Goal: Transaction & Acquisition: Purchase product/service

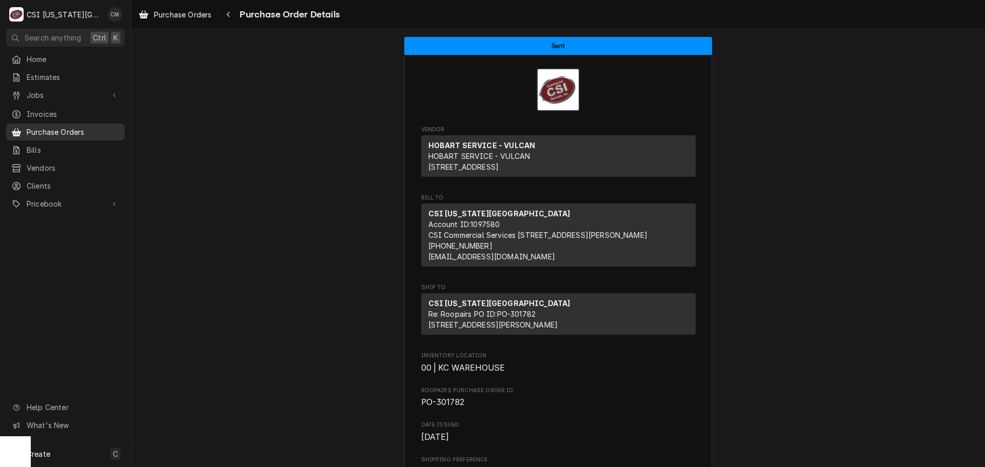
click at [91, 127] on span "Purchase Orders" at bounding box center [73, 132] width 93 height 11
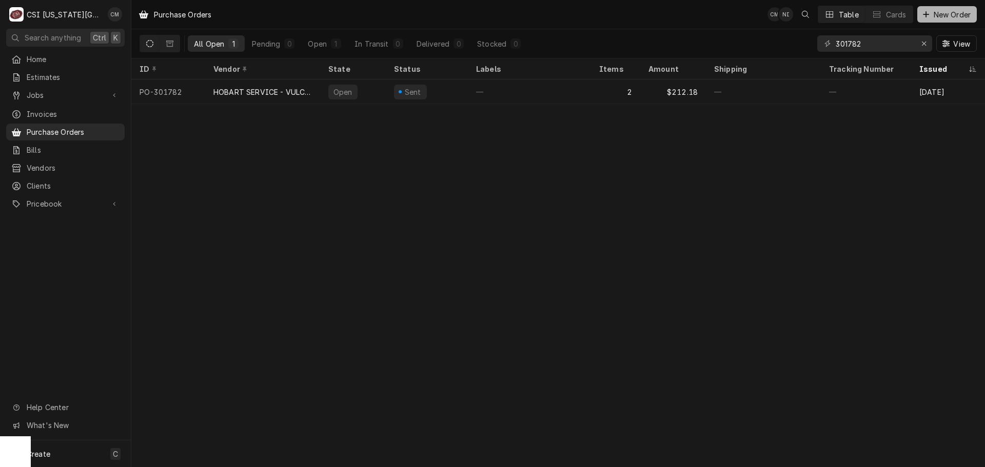
click at [934, 12] on span "New Order" at bounding box center [951, 14] width 41 height 11
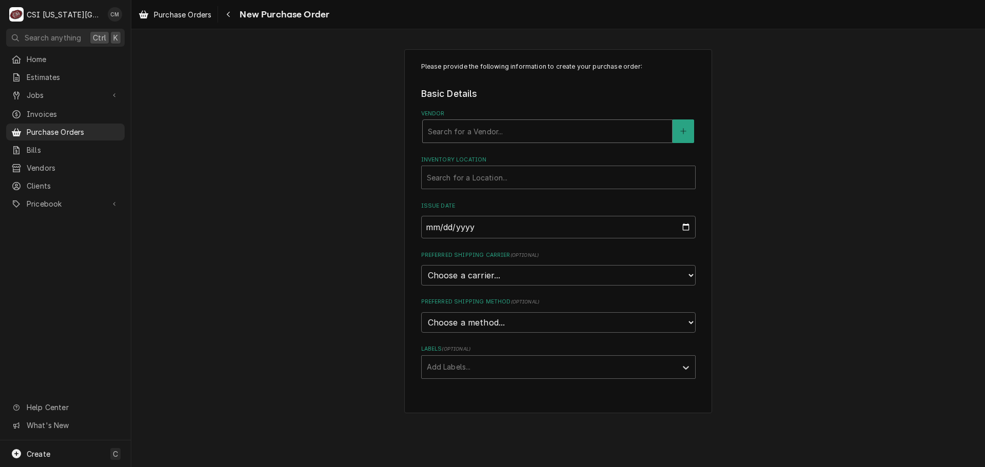
click at [561, 134] on div "Vendor" at bounding box center [547, 131] width 239 height 18
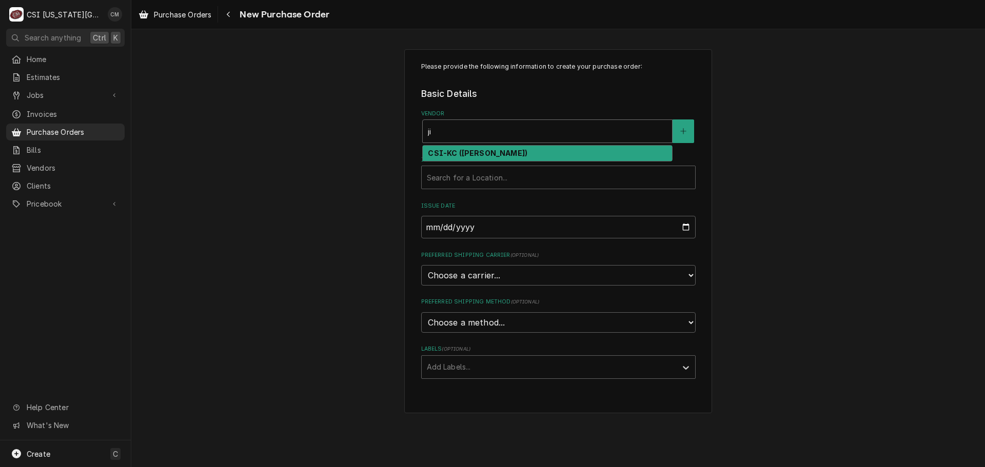
type input "j"
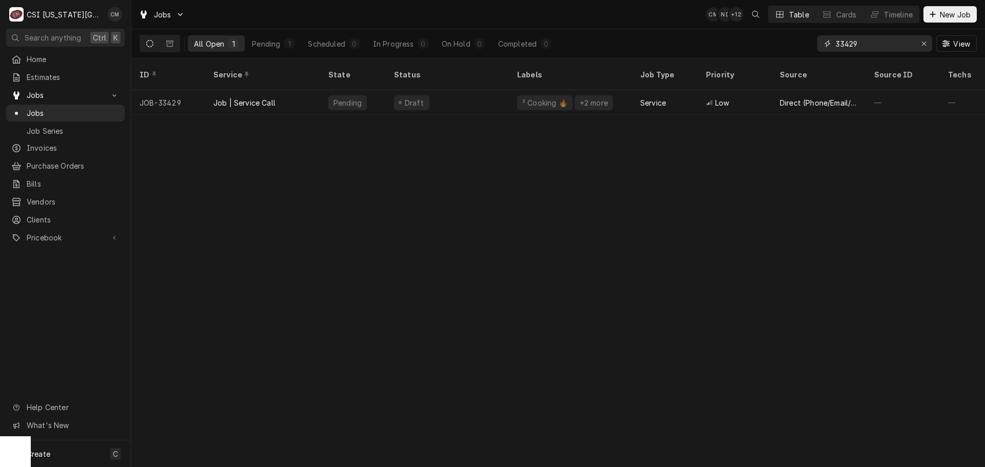
drag, startPoint x: 866, startPoint y: 42, endPoint x: 799, endPoint y: 41, distance: 67.7
click at [799, 41] on div "All Open 1 Pending 1 Scheduled 0 In Progress 0 On Hold 0 Completed 0 33429 View" at bounding box center [558, 43] width 837 height 29
paste input "56"
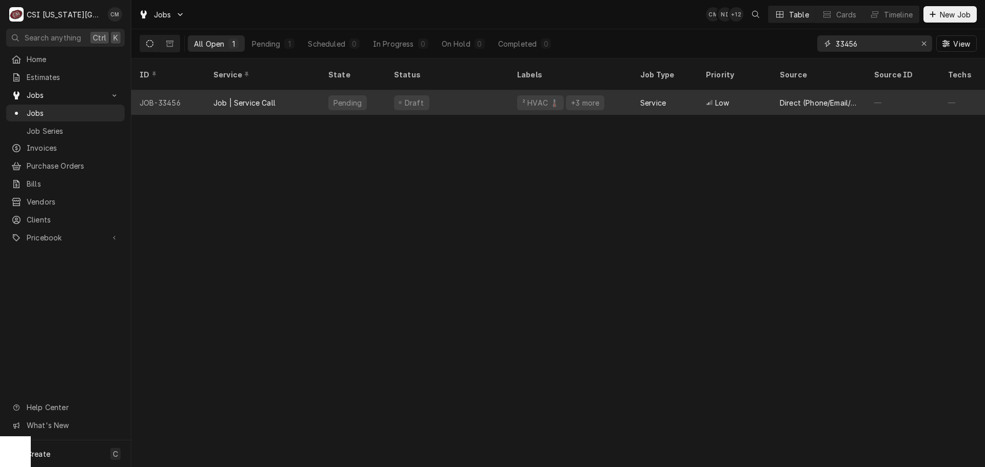
type input "33456"
click at [481, 97] on div "Draft" at bounding box center [447, 102] width 123 height 25
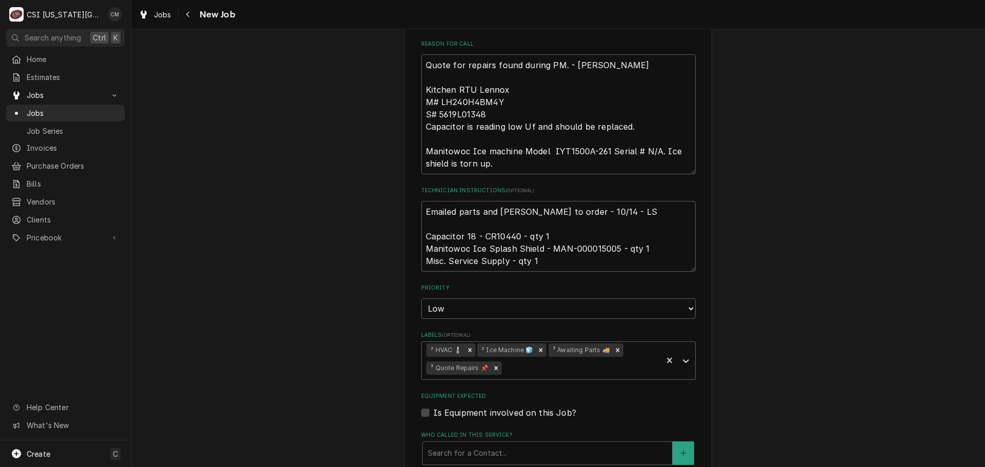
scroll to position [520, 0]
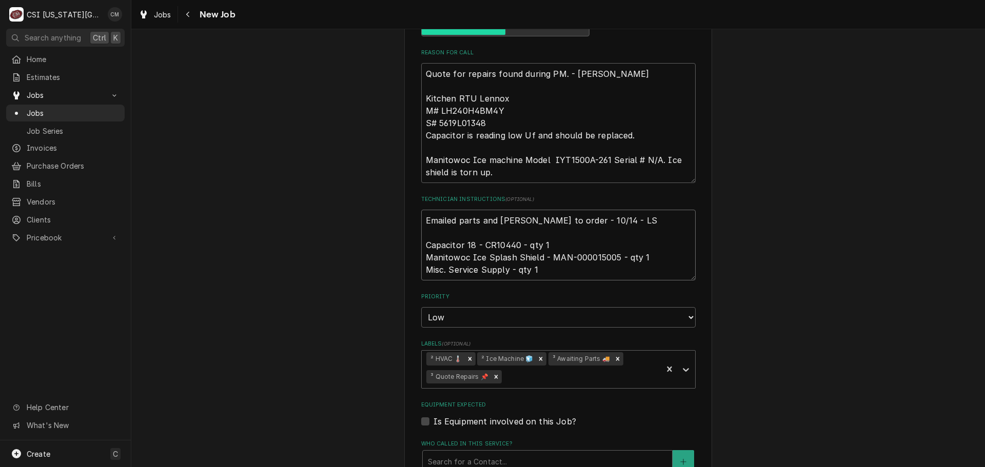
drag, startPoint x: 482, startPoint y: 220, endPoint x: 514, endPoint y: 220, distance: 32.3
click at [514, 220] on textarea "Emailed parts and Lindy to order - 10/14 - LS Capacitor 18 - CR10440 - qty 1 Ma…" at bounding box center [558, 245] width 274 height 71
drag, startPoint x: 568, startPoint y: 230, endPoint x: 613, endPoint y: 233, distance: 45.2
click at [613, 233] on textarea "Emailed parts and Lindy to order - 10/14 - LS Capacitor 18 - CR10440 - qty 1 Ma…" at bounding box center [558, 245] width 274 height 71
paste textarea "CR10440"
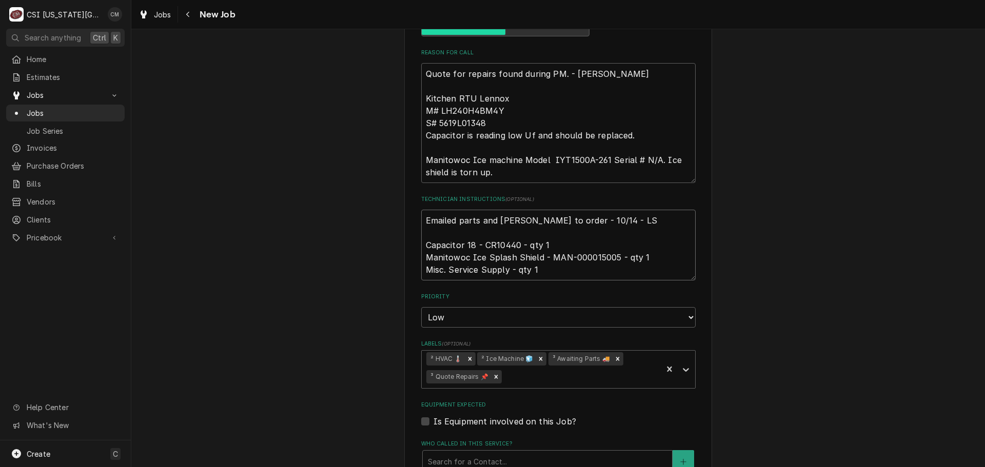
type textarea "x"
type textarea "Emailed parts and Lindy to order - 10/14 - LS Capacitor 18 - CR10440 - qty 1 Ma…"
type textarea "x"
type textarea "Emailed parts and Lindy to order - 10/14 - LS Capacitor 18 - CR10440 - qty 1 Ma…"
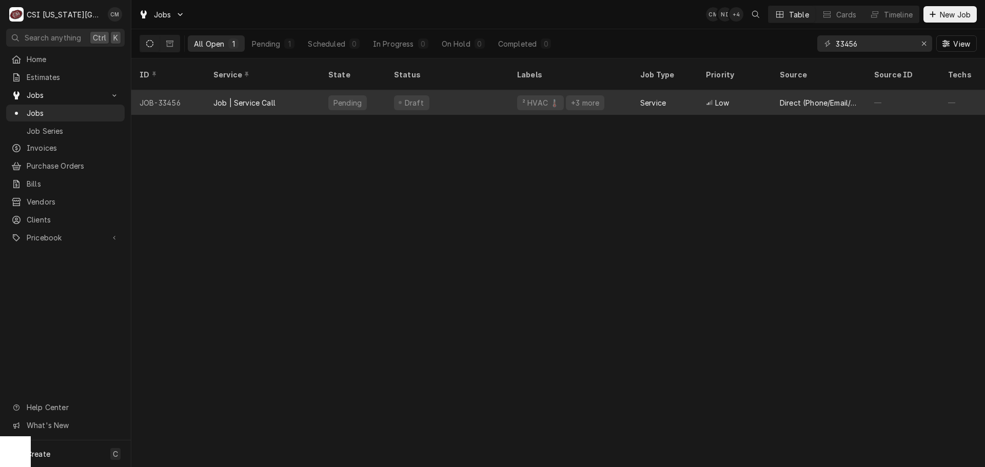
click at [468, 92] on div "Draft" at bounding box center [447, 102] width 123 height 25
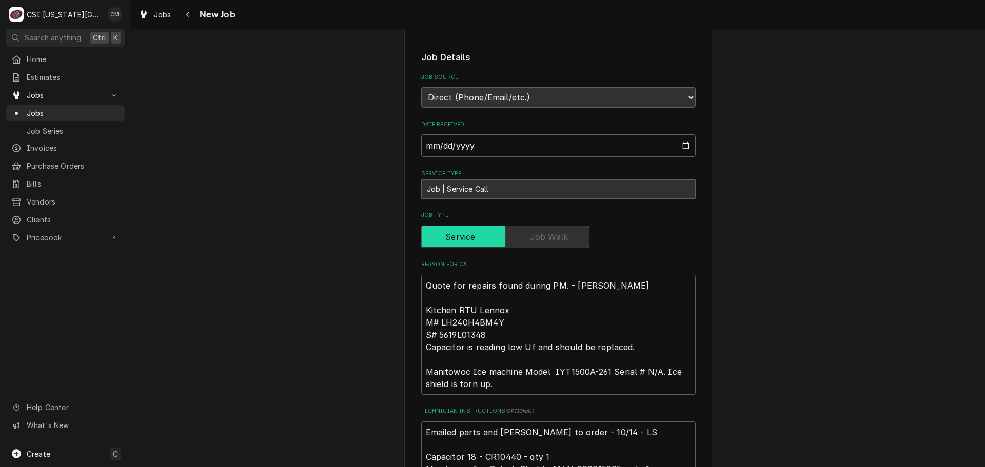
scroll to position [564, 0]
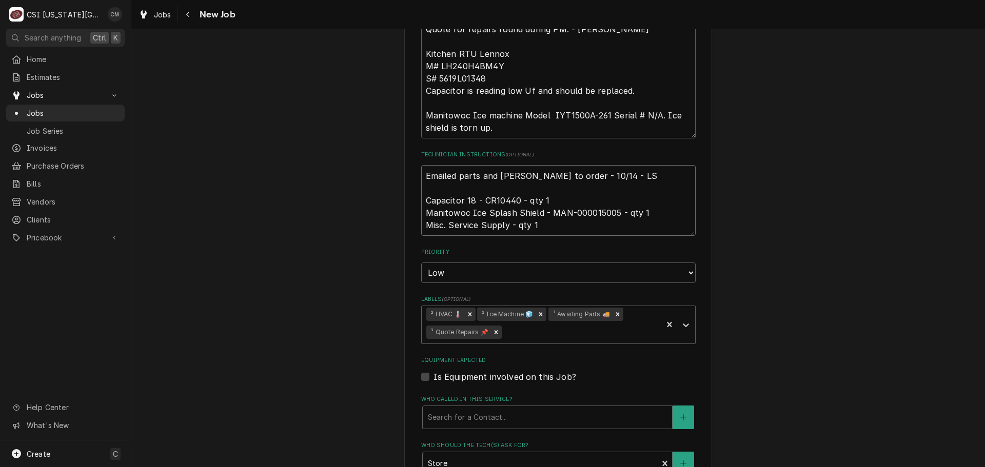
drag, startPoint x: 569, startPoint y: 188, endPoint x: 612, endPoint y: 190, distance: 43.1
click at [612, 190] on textarea "Emailed parts and Lindy to order - 10/14 - LS Capacitor 18 - CR10440 - qty 1 Ma…" at bounding box center [558, 200] width 274 height 71
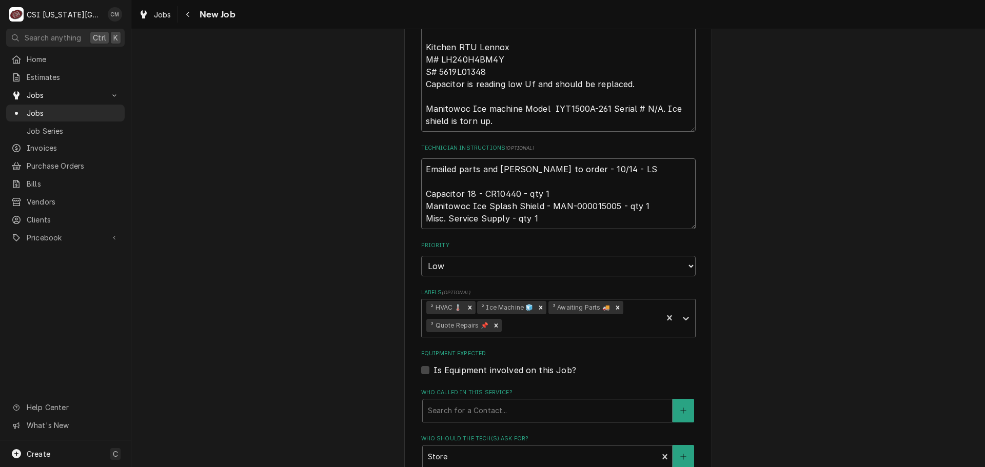
drag, startPoint x: 482, startPoint y: 168, endPoint x: 514, endPoint y: 169, distance: 32.3
click at [514, 169] on textarea "Emailed parts and Lindy to order - 10/14 - LS Capacitor 18 - CR10440 - qty 1 Ma…" at bounding box center [558, 193] width 274 height 71
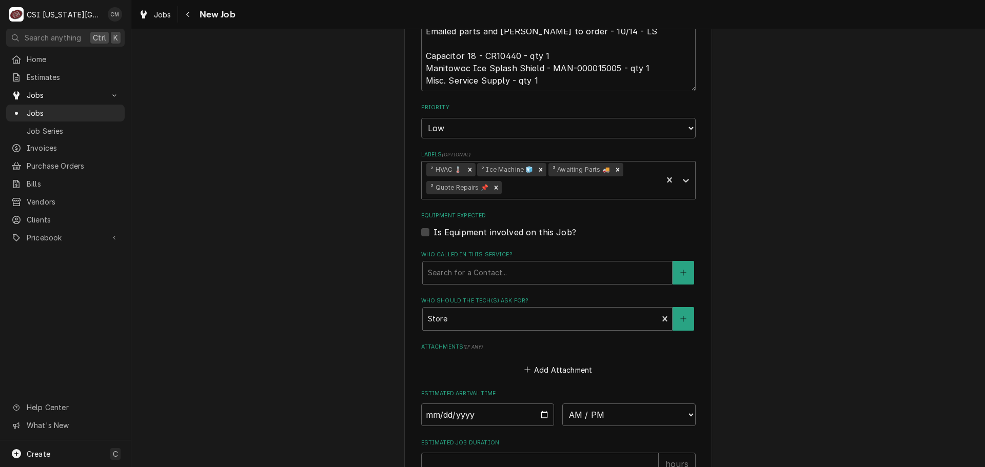
scroll to position [821, 0]
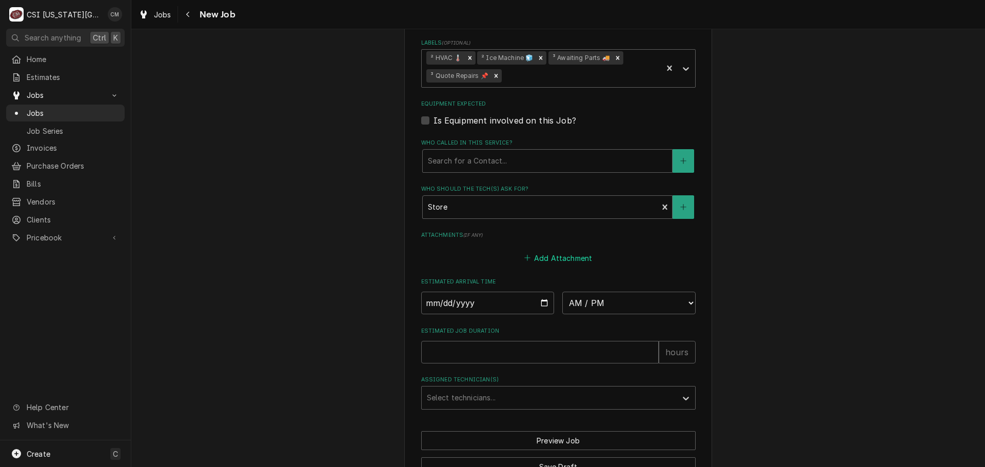
click at [552, 251] on button "Add Attachment" at bounding box center [558, 258] width 72 height 14
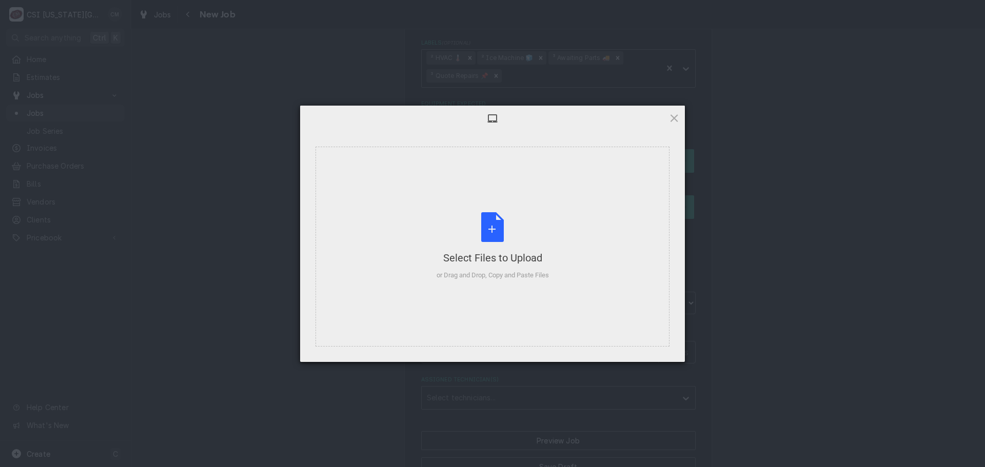
type textarea "x"
click at [673, 119] on span at bounding box center [673, 117] width 11 height 11
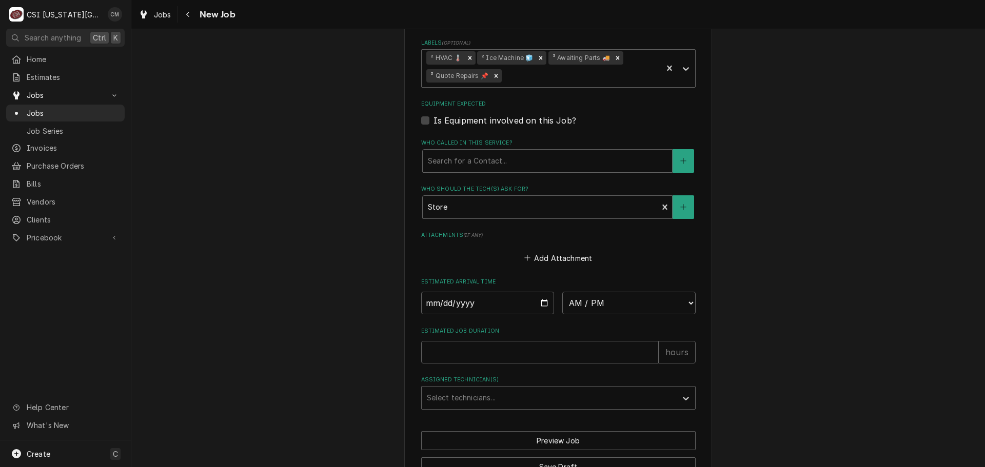
scroll to position [827, 0]
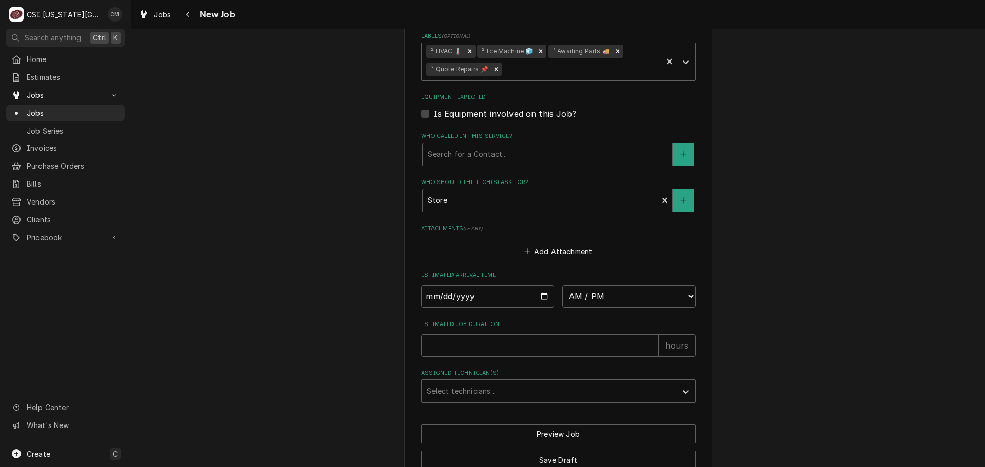
click at [433, 108] on label "Is Equipment involved on this Job?" at bounding box center [504, 114] width 143 height 12
click at [433, 108] on input "Equipment Expected" at bounding box center [570, 119] width 274 height 23
checkbox input "true"
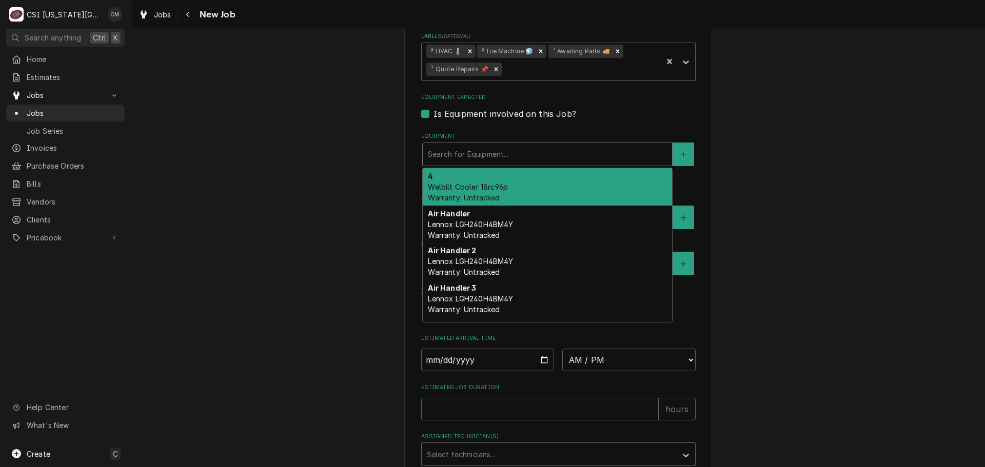
click at [564, 145] on div "Equipment" at bounding box center [547, 154] width 239 height 18
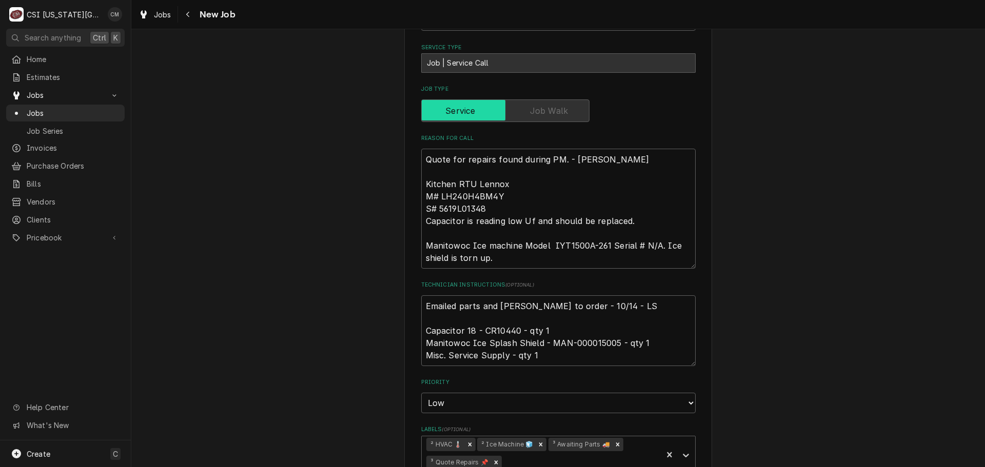
scroll to position [377, 0]
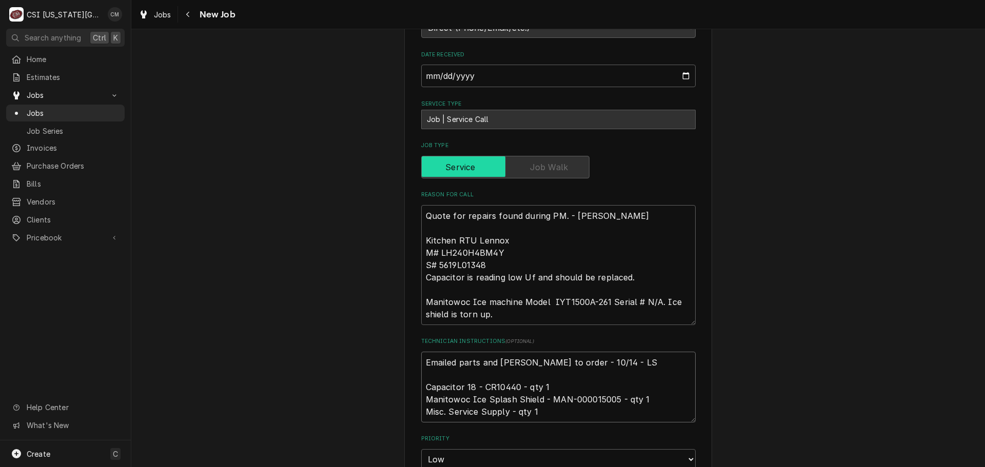
drag, startPoint x: 480, startPoint y: 363, endPoint x: 515, endPoint y: 364, distance: 35.9
click at [515, 364] on textarea "Emailed parts and Lindy to order - 10/14 - LS Capacitor 18 - CR10440 - qty 1 Ma…" at bounding box center [558, 387] width 274 height 71
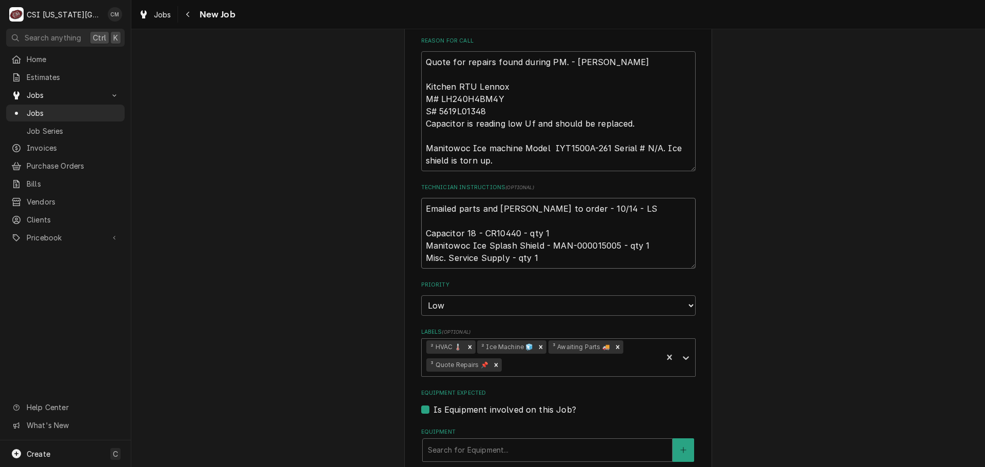
scroll to position [685, 0]
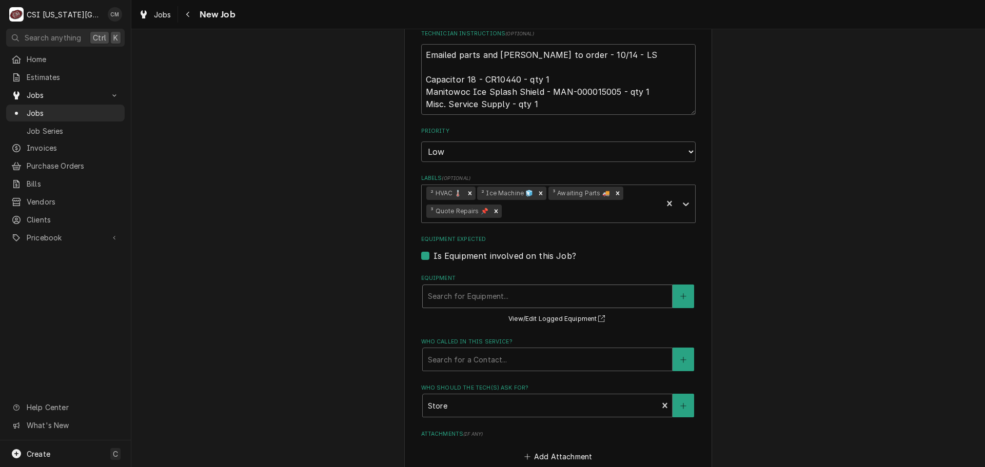
click at [549, 287] on div "Equipment" at bounding box center [547, 296] width 239 height 18
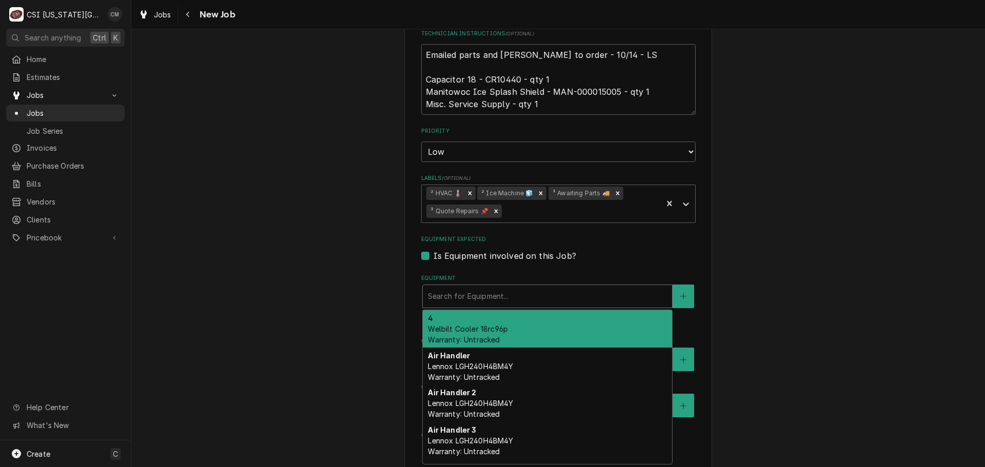
paste input "CR10440"
type textarea "x"
type input "CR10440"
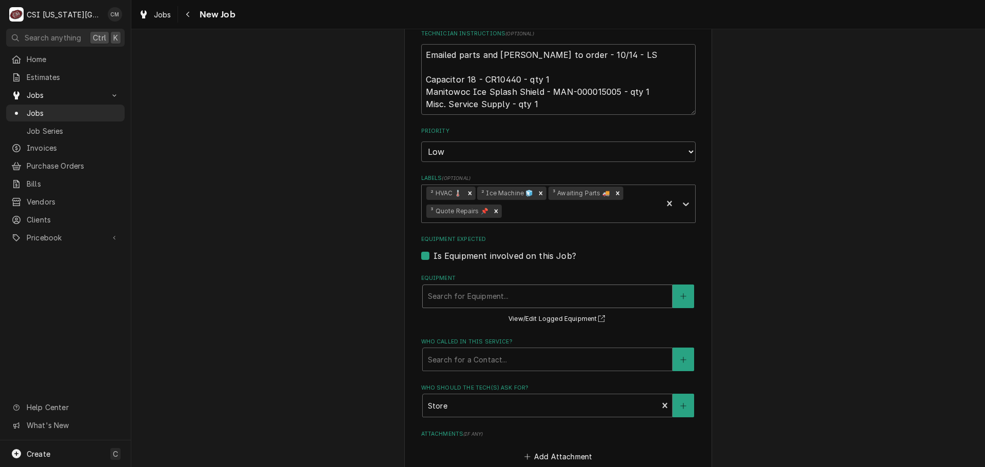
drag, startPoint x: 519, startPoint y: 268, endPoint x: 416, endPoint y: 262, distance: 102.3
click at [416, 262] on div "Use the fields below to edit this job: Client Details Client CULVERS Client Not…" at bounding box center [558, 26] width 308 height 1324
click at [433, 250] on label "Is Equipment involved on this Job?" at bounding box center [504, 256] width 143 height 12
click at [433, 250] on input "Equipment Expected" at bounding box center [570, 261] width 274 height 23
checkbox input "false"
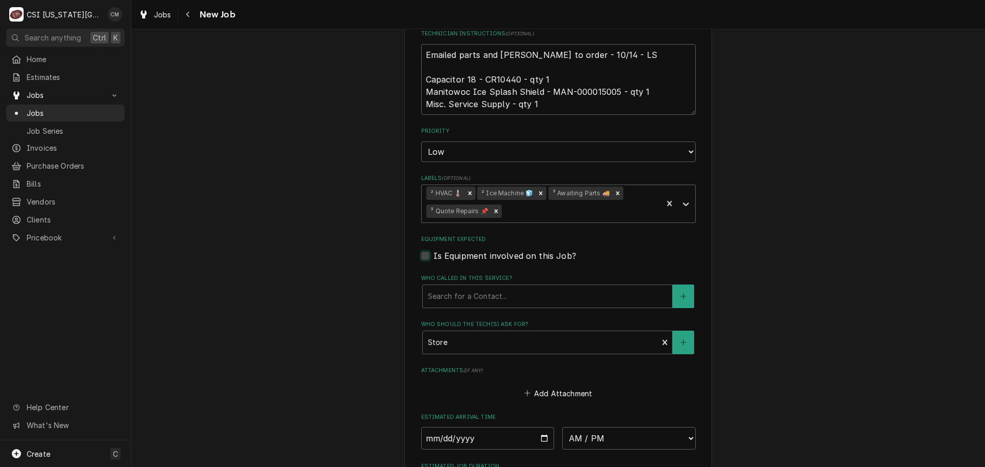
type textarea "x"
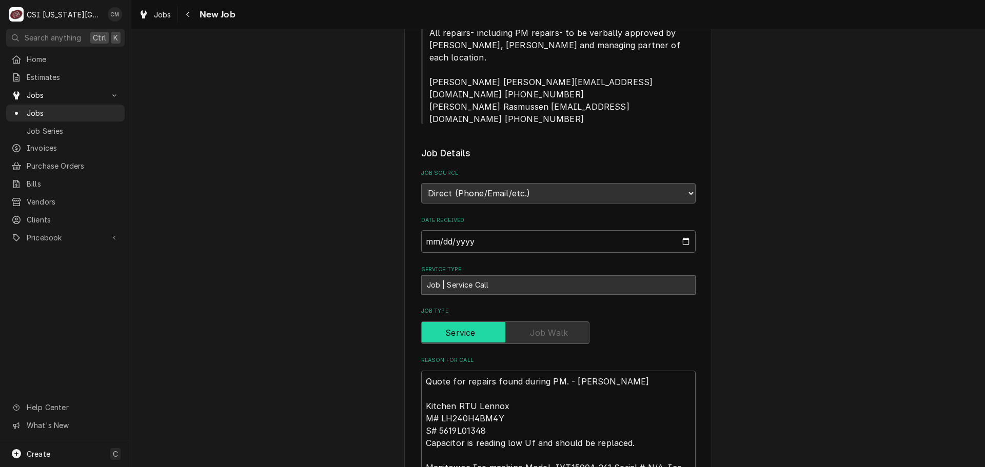
scroll to position [0, 0]
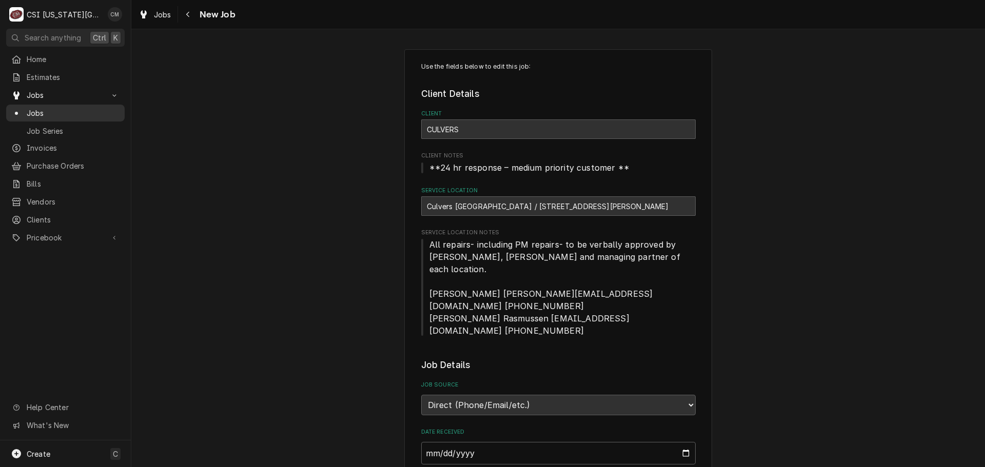
click at [101, 108] on span "Jobs" at bounding box center [73, 113] width 93 height 11
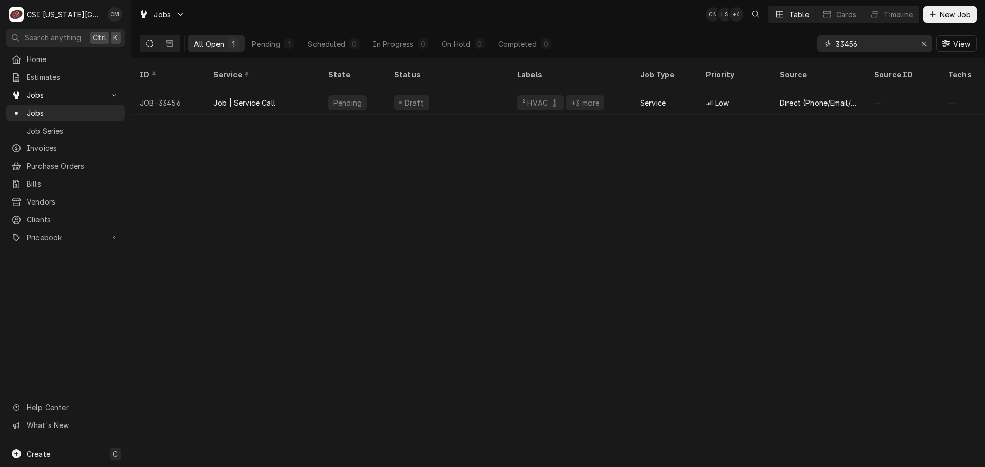
drag, startPoint x: 872, startPoint y: 44, endPoint x: 806, endPoint y: 44, distance: 66.2
click at [806, 44] on div "All Open 1 Pending 1 Scheduled 0 In Progress 0 On Hold 0 Completed 0 33456 View" at bounding box center [558, 43] width 837 height 29
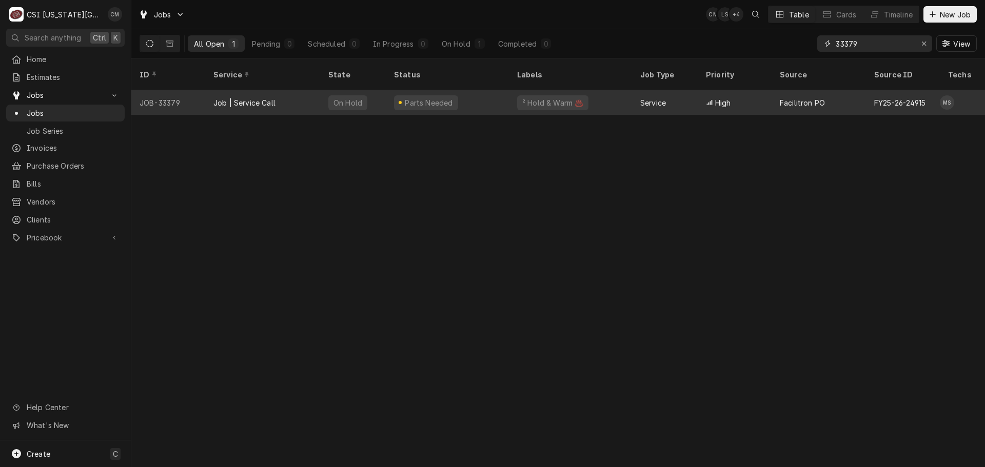
type input "33379"
click at [452, 94] on div "Parts Needed" at bounding box center [447, 102] width 123 height 25
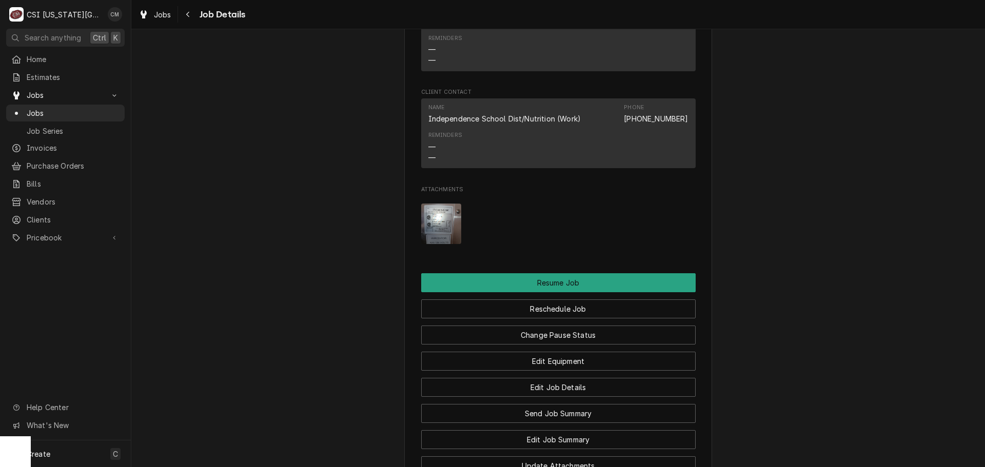
scroll to position [1282, 0]
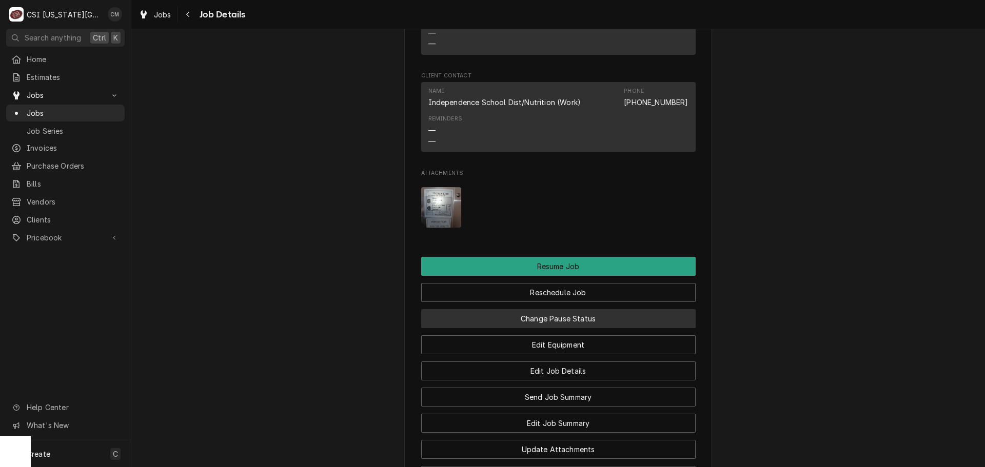
click at [585, 316] on button "Change Pause Status" at bounding box center [558, 318] width 274 height 19
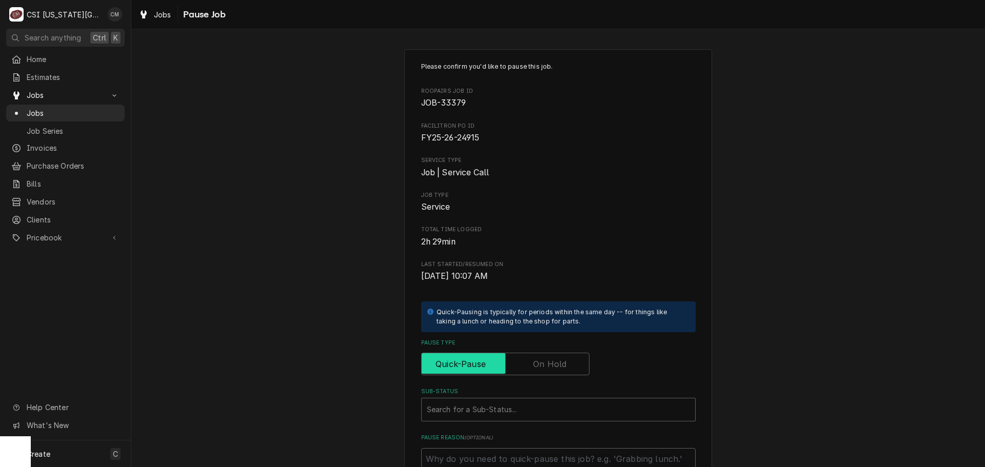
click at [564, 362] on input "Pause Type" at bounding box center [505, 364] width 159 height 23
checkbox input "true"
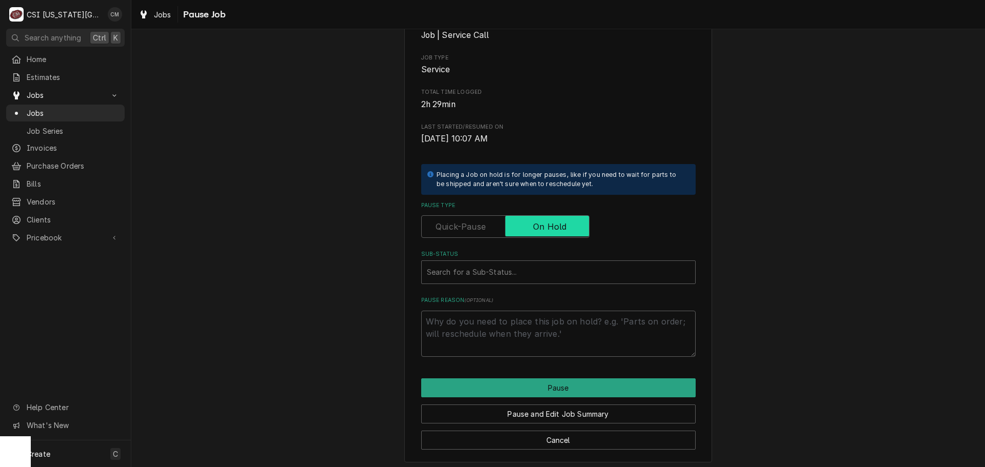
scroll to position [142, 0]
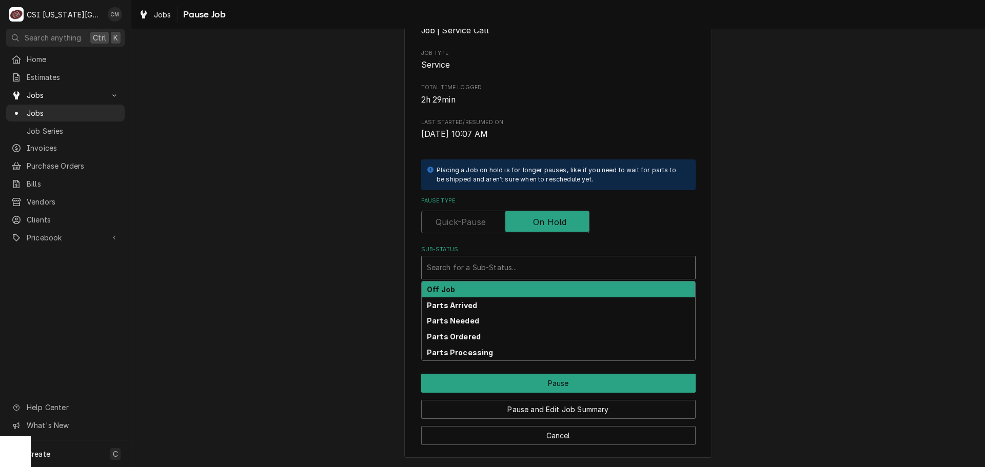
click at [562, 273] on div "Sub-Status" at bounding box center [558, 268] width 263 height 18
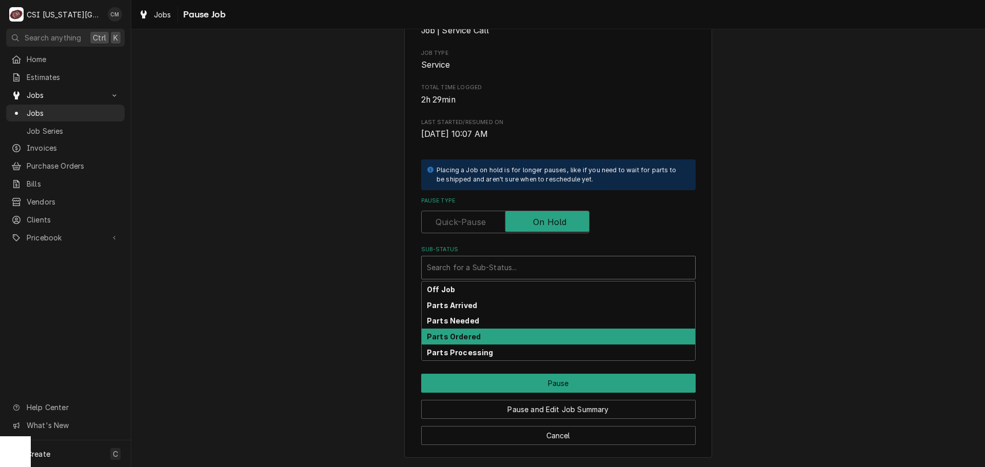
click at [485, 335] on div "Parts Ordered" at bounding box center [558, 337] width 273 height 16
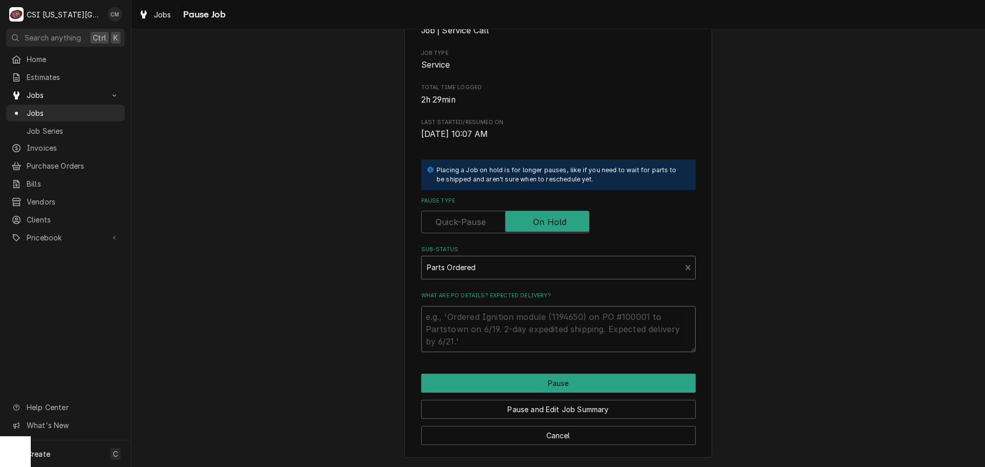
click at [542, 317] on textarea "What are PO details? Expected delivery?" at bounding box center [558, 329] width 274 height 46
click at [572, 431] on button "Cancel" at bounding box center [558, 435] width 274 height 19
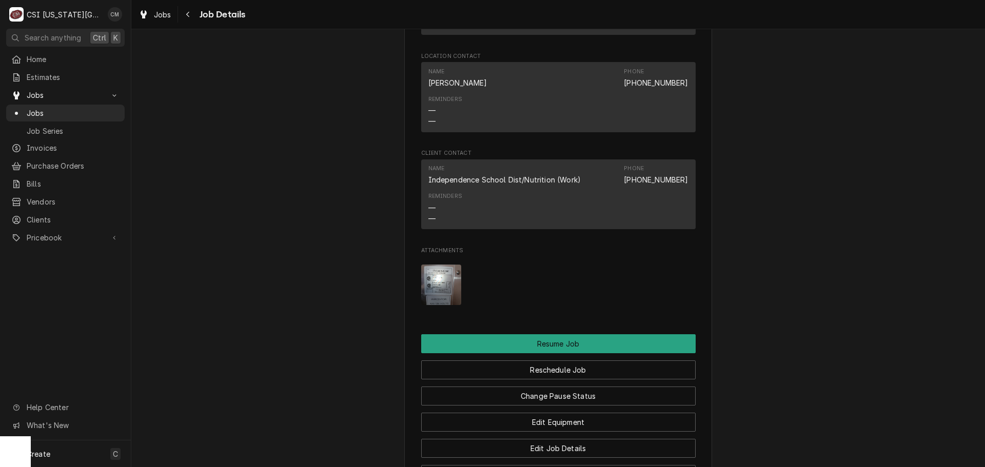
scroll to position [1282, 0]
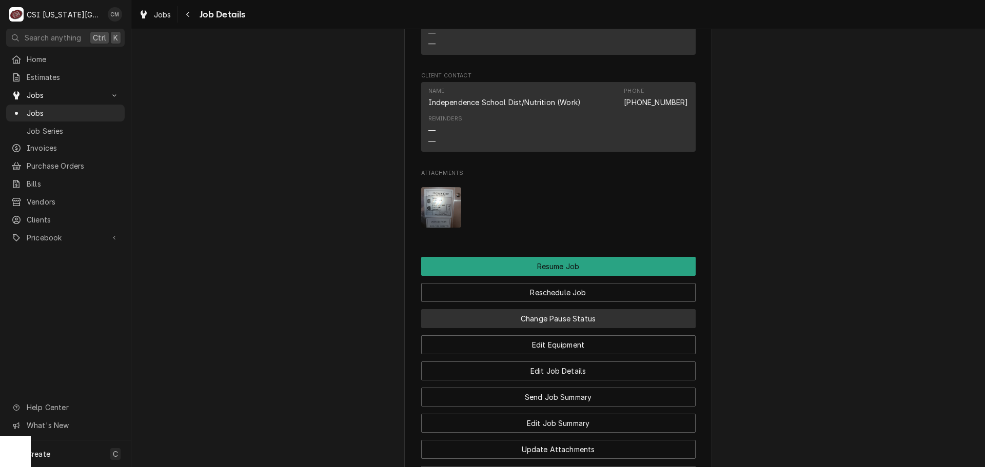
click at [601, 312] on button "Change Pause Status" at bounding box center [558, 318] width 274 height 19
type textarea "x"
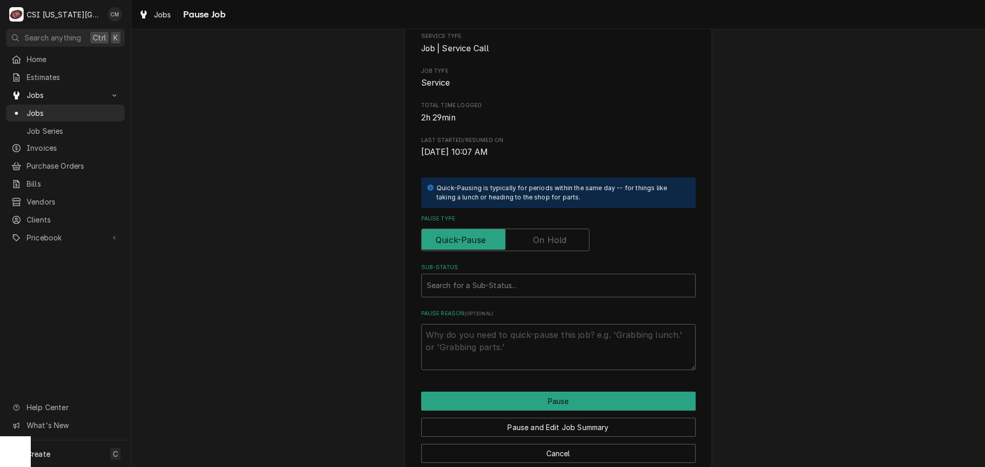
scroll to position [142, 0]
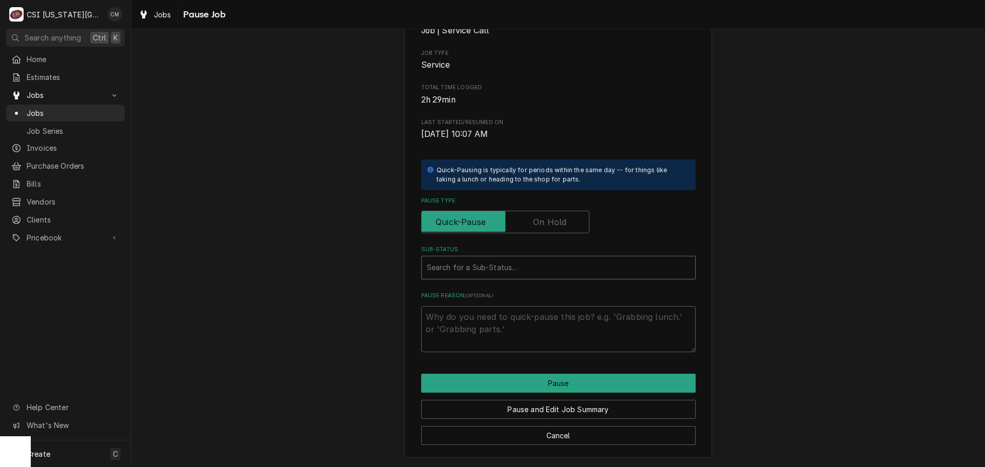
click at [645, 272] on div "Sub-Status" at bounding box center [558, 268] width 263 height 18
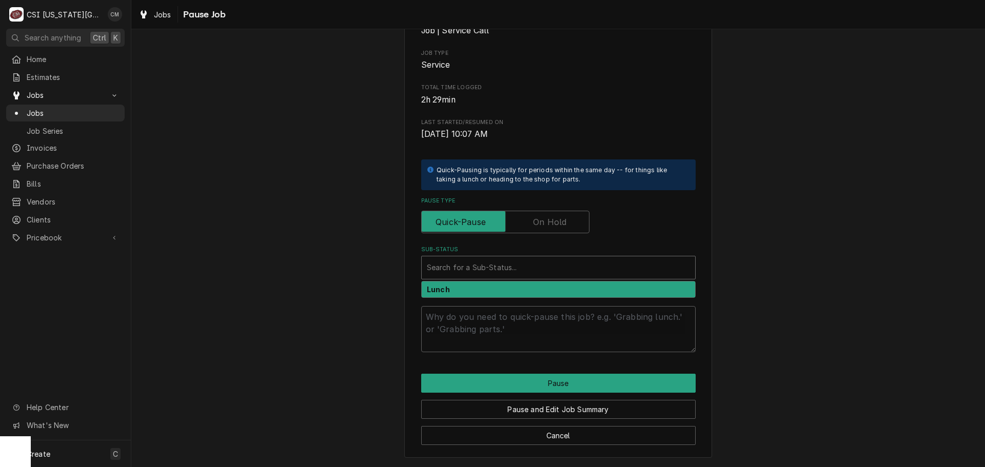
click at [646, 274] on div "Sub-Status" at bounding box center [558, 268] width 263 height 18
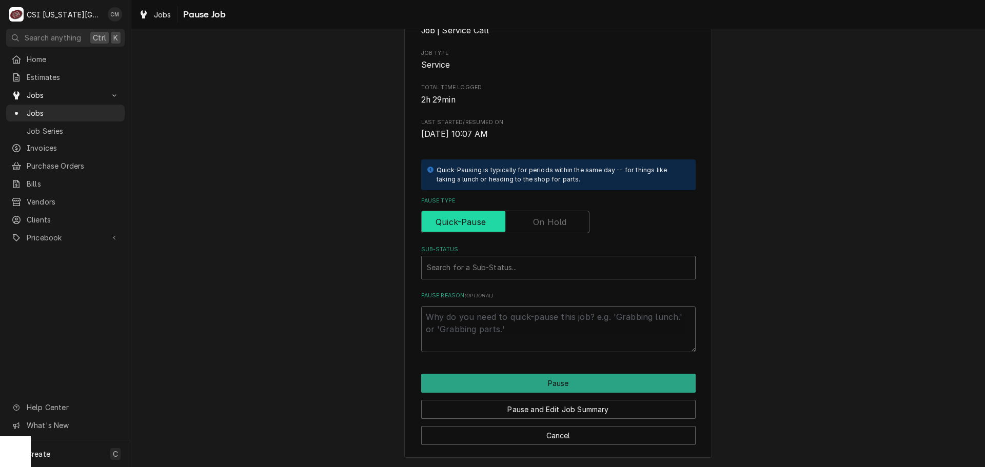
click at [549, 228] on input "Pause Type" at bounding box center [505, 222] width 159 height 23
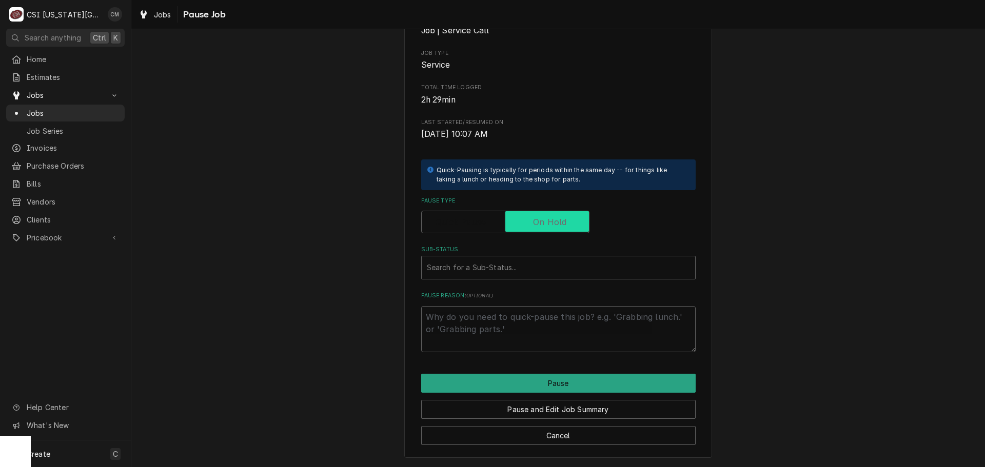
checkbox input "true"
click at [528, 317] on textarea "Pause Reason ( optional )" at bounding box center [558, 329] width 274 height 46
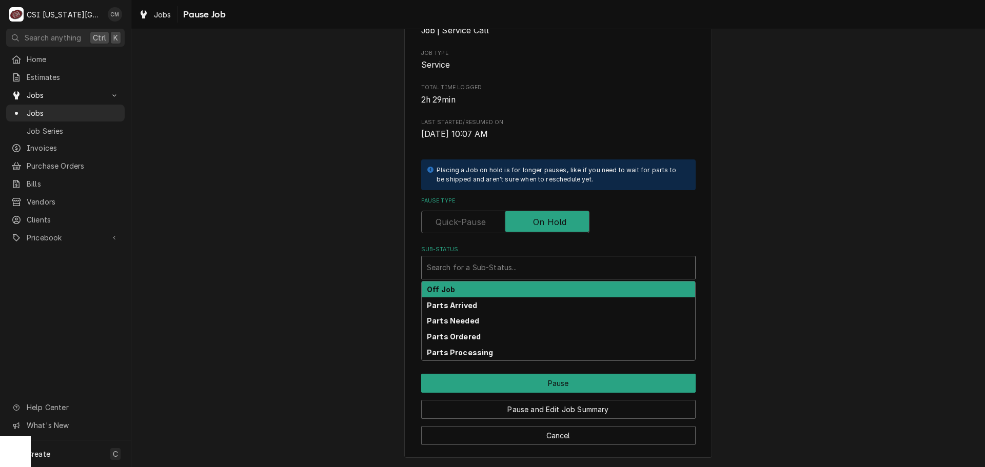
click at [527, 270] on div "Sub-Status" at bounding box center [558, 268] width 263 height 18
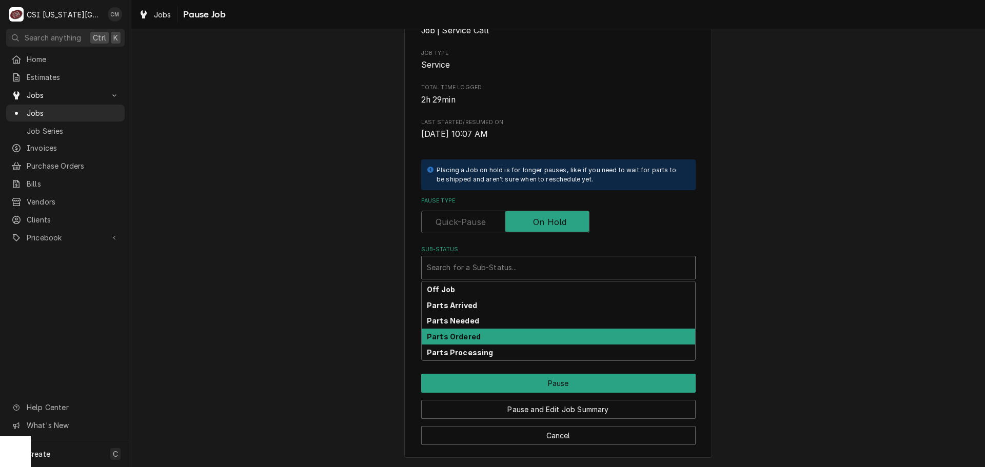
click at [488, 334] on div "Parts Ordered" at bounding box center [558, 337] width 273 height 16
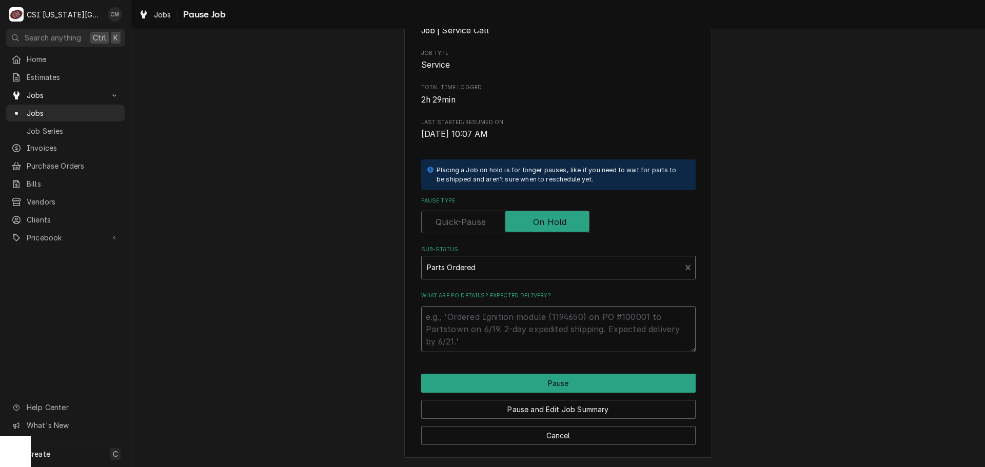
click at [488, 318] on textarea "What are PO details? Expected delivery?" at bounding box center [558, 329] width 274 height 46
type textarea "x"
type textarea "p"
type textarea "x"
type textarea "pa"
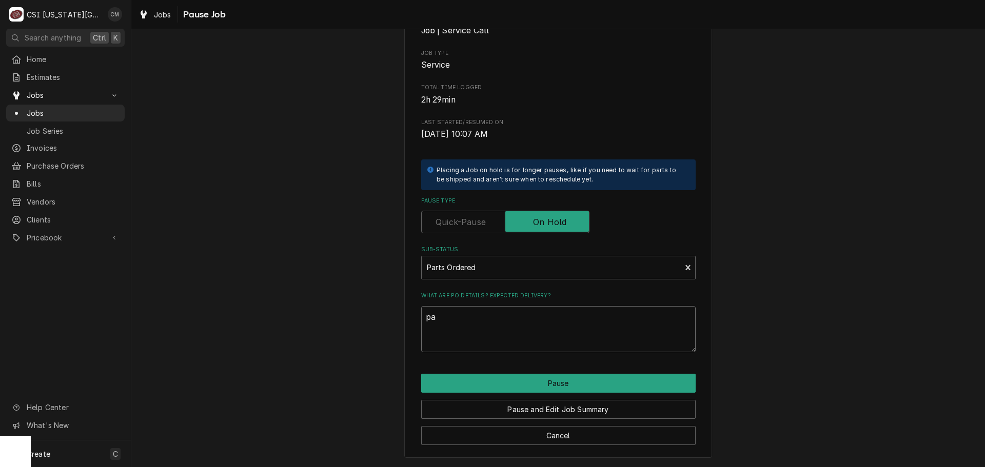
type textarea "x"
type textarea "par"
type textarea "x"
type textarea "part"
type textarea "x"
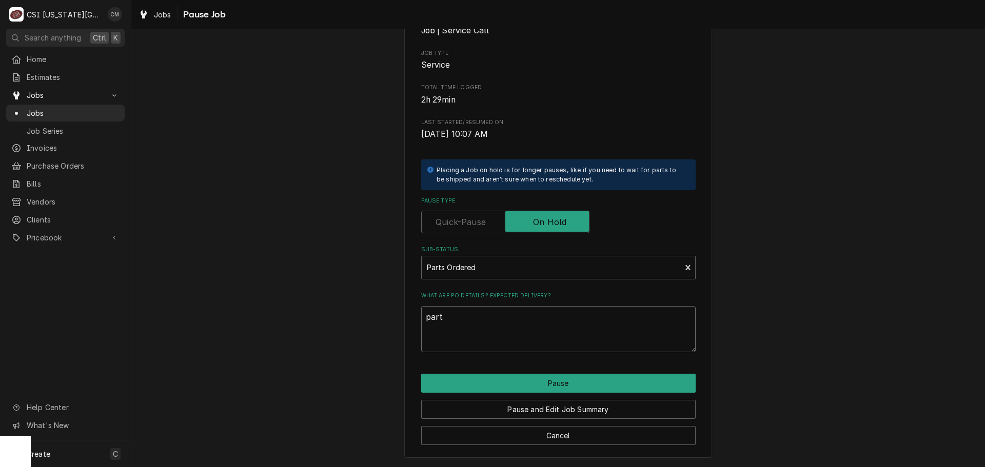
type textarea "parts"
type textarea "x"
type textarea "parts"
type textarea "x"
type textarea "parts o"
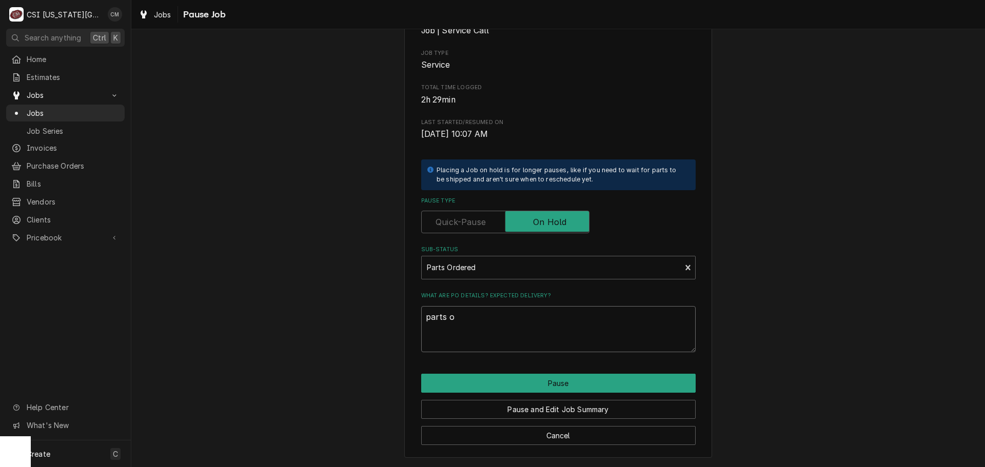
type textarea "x"
type textarea "parts or"
type textarea "x"
type textarea "parts ord"
type textarea "x"
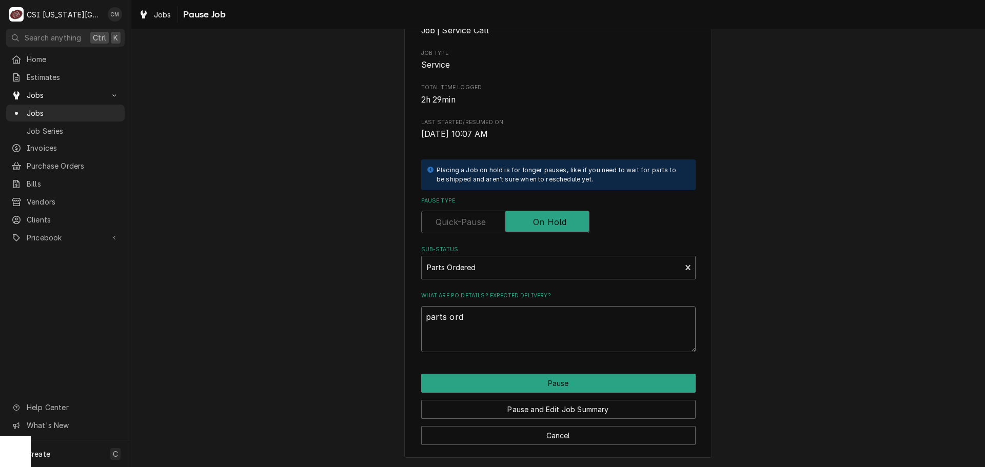
type textarea "parts orde"
type textarea "x"
type textarea "parts order"
type textarea "x"
type textarea "parts ordere"
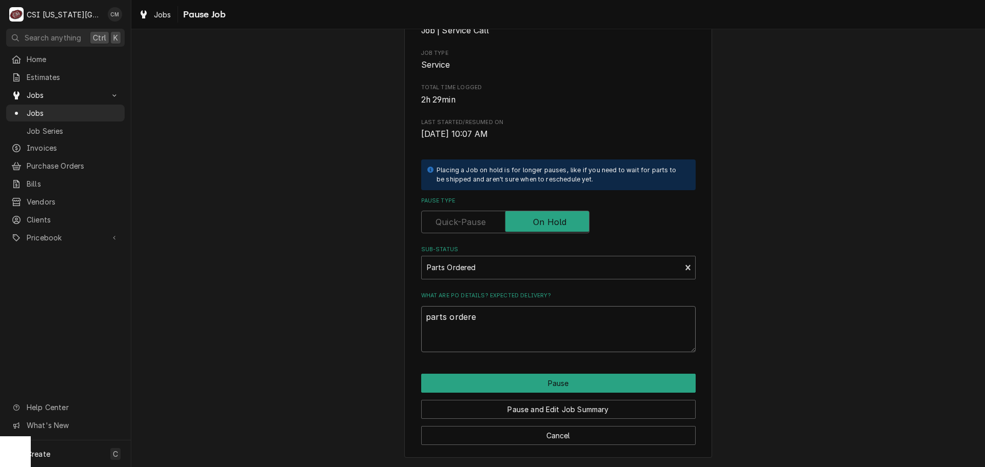
type textarea "x"
type textarea "parts ordered"
type textarea "x"
type textarea "parts ordered"
type textarea "x"
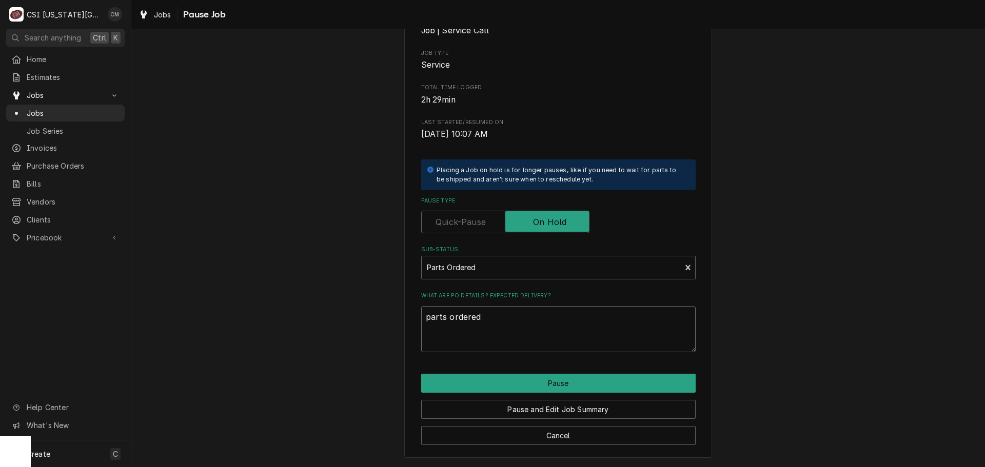
type textarea "parts ordered f"
type textarea "x"
type textarea "parts ordered fo"
type textarea "x"
type textarea "parts ordered for"
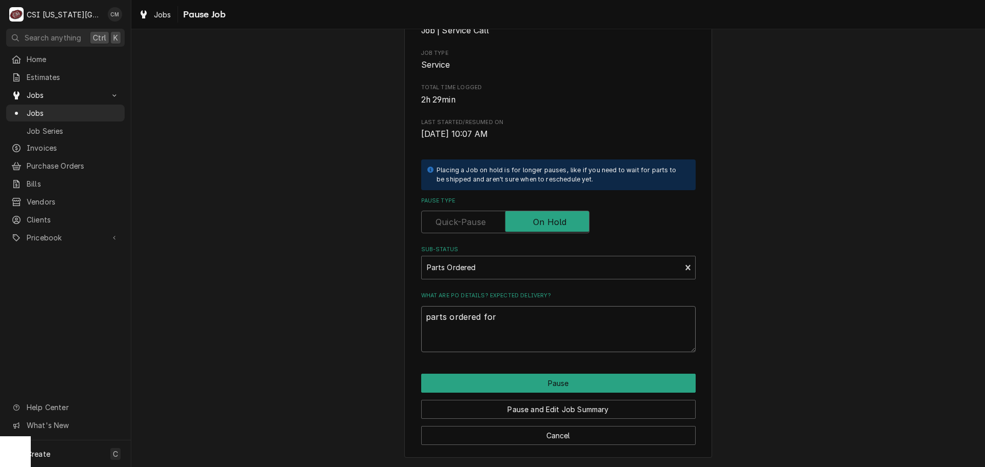
type textarea "x"
type textarea "parts ordered for"
type textarea "x"
type textarea "parts ordered for"
type textarea "x"
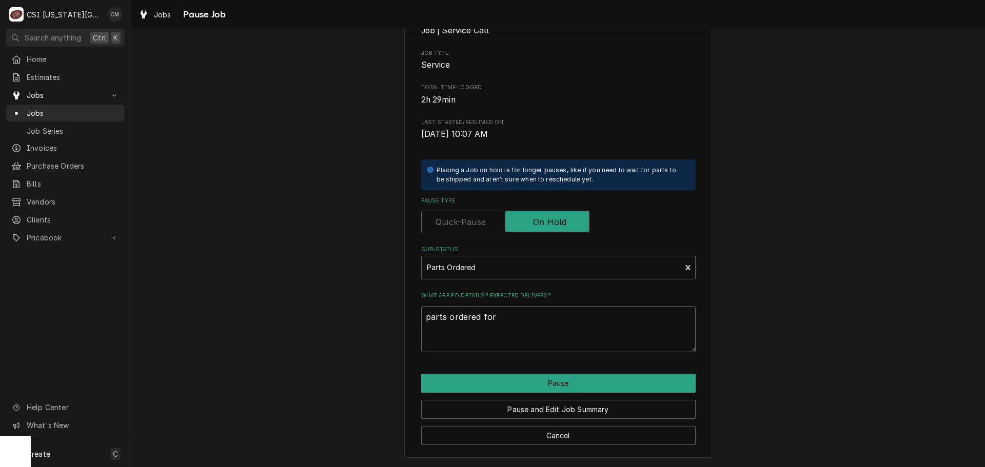
type textarea "parts ordered fo"
type textarea "x"
type textarea "parts ordered f"
type textarea "x"
type textarea "parts ordered"
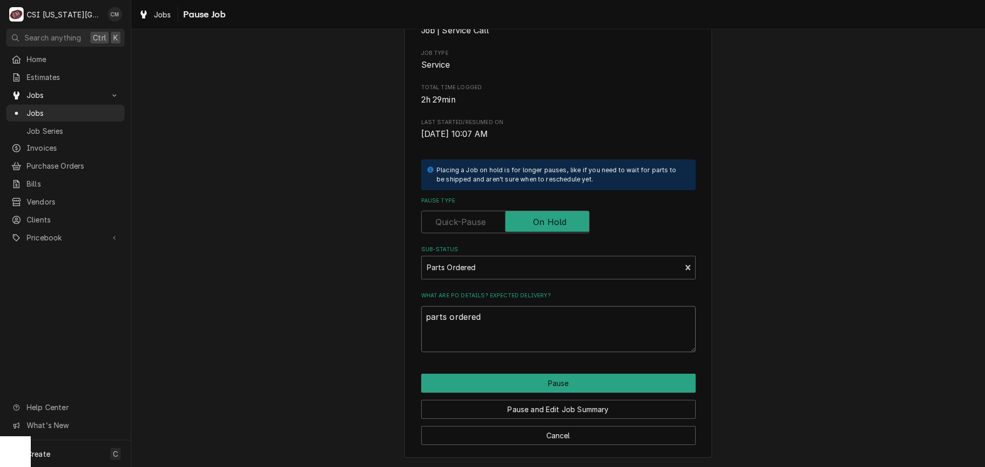
type textarea "x"
type textarea "parts ordered"
type textarea "x"
type textarea "parts ordere"
type textarea "x"
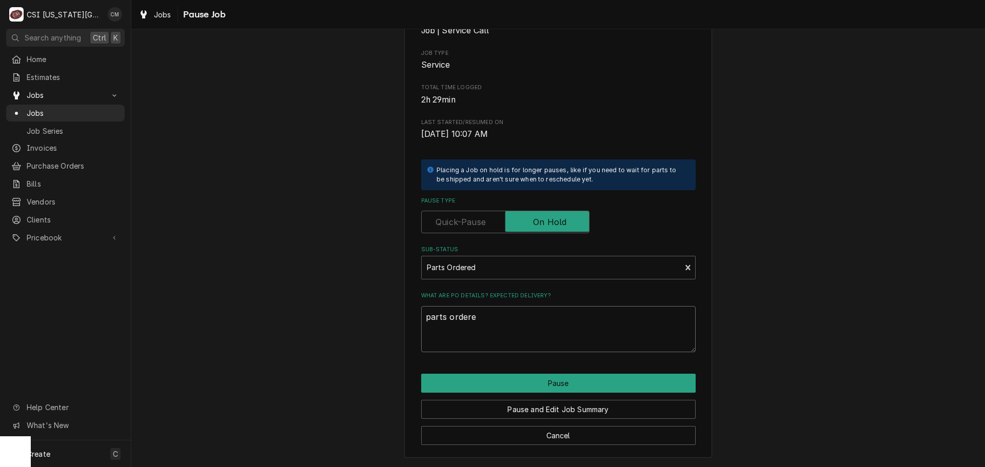
type textarea "parts order"
type textarea "x"
type textarea "parts orde"
type textarea "x"
type textarea "parts ord"
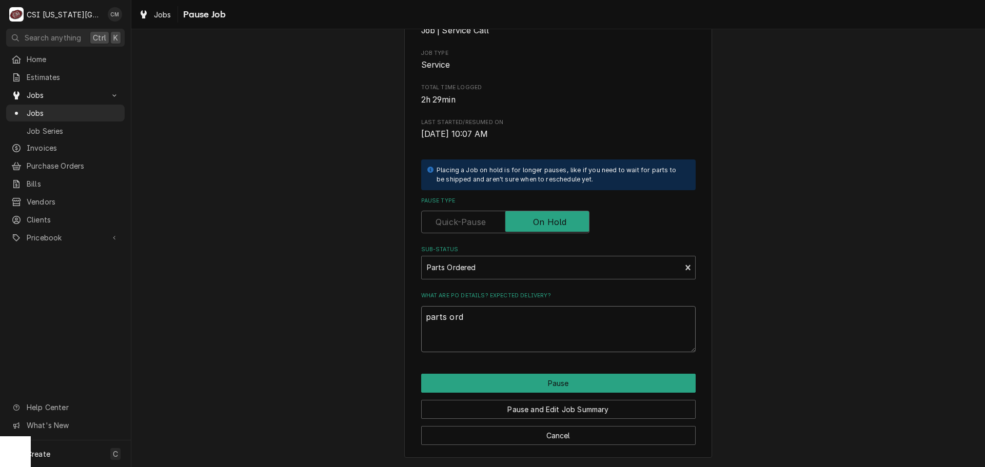
type textarea "x"
type textarea "parts or"
type textarea "x"
type textarea "parts o"
type textarea "x"
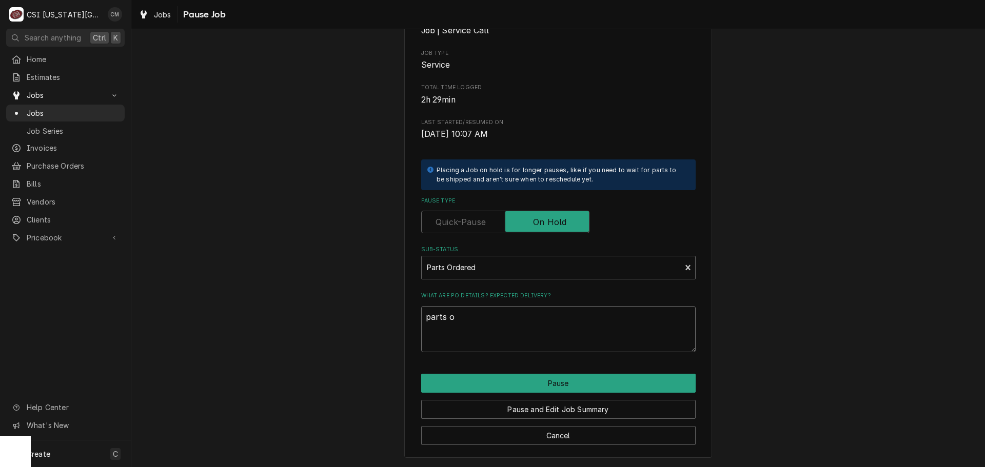
type textarea "parts"
type textarea "x"
type textarea "parts"
type textarea "x"
type textarea "part"
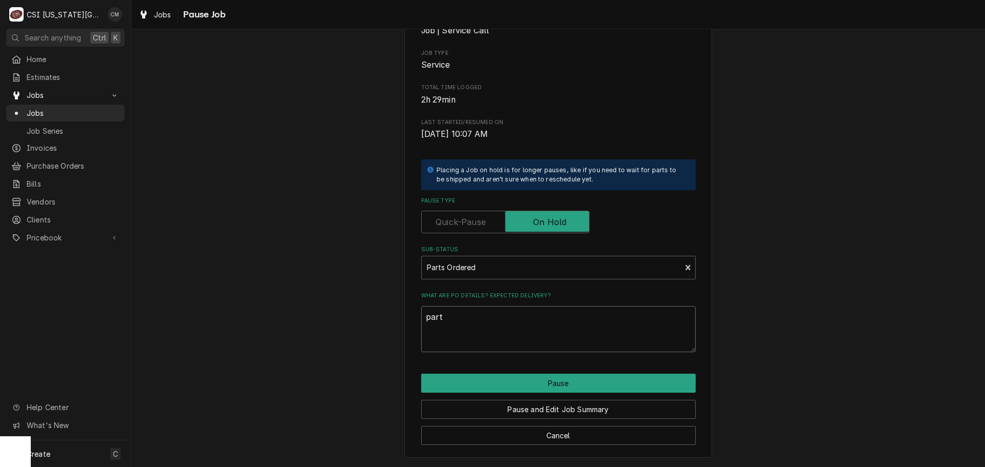
type textarea "x"
type textarea "part"
paste textarea "0848062K"
type textarea "x"
type textarea "part 0848062K"
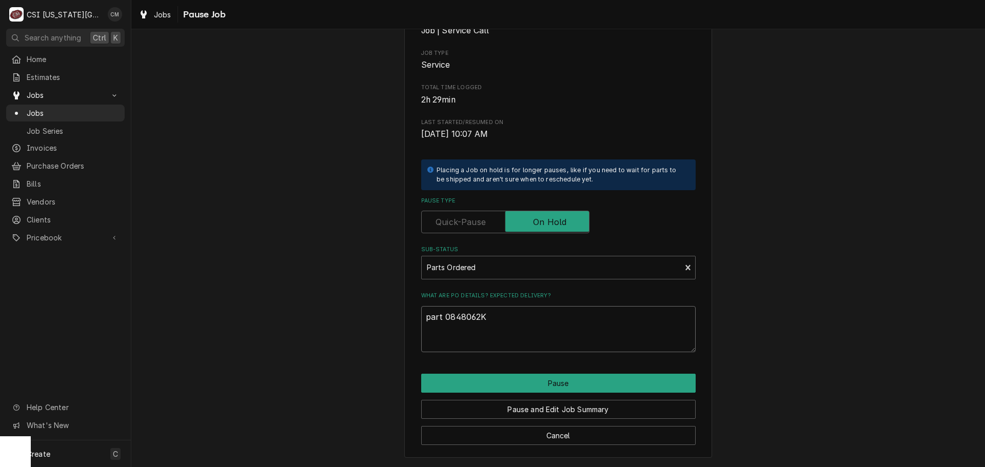
type textarea "x"
type textarea "part 0848062K"
type textarea "x"
type textarea "part 0848062K o"
type textarea "x"
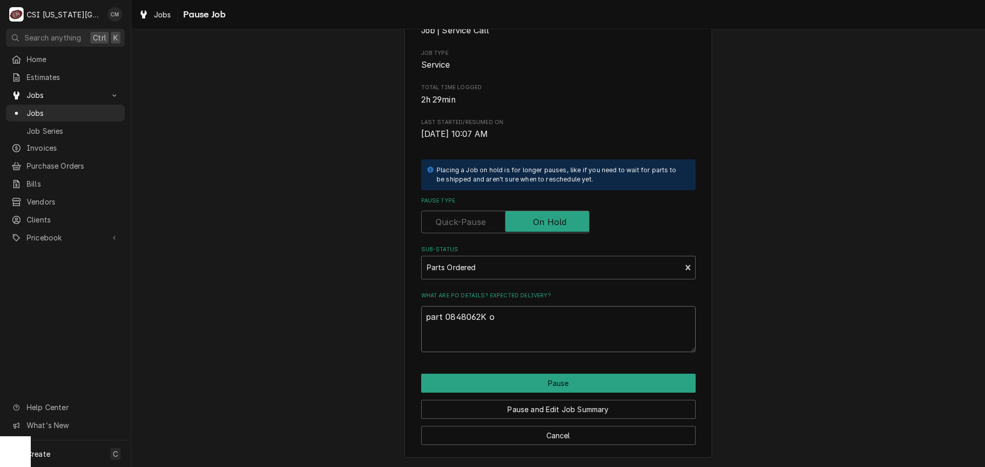
type textarea "part 0848062K or"
type textarea "x"
type textarea "part 0848062K ord"
type textarea "x"
type textarea "part 0848062K orde"
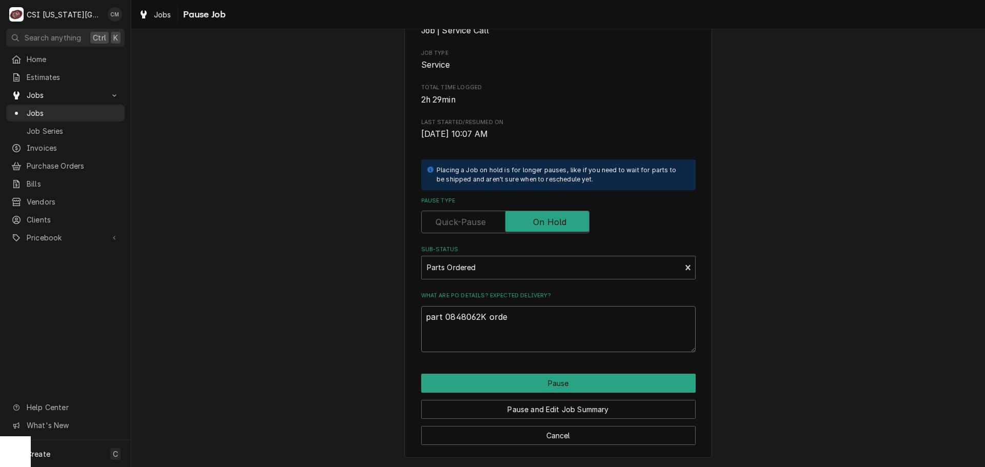
type textarea "x"
type textarea "part 0848062K order"
type textarea "x"
type textarea "part 0848062K ordere"
type textarea "x"
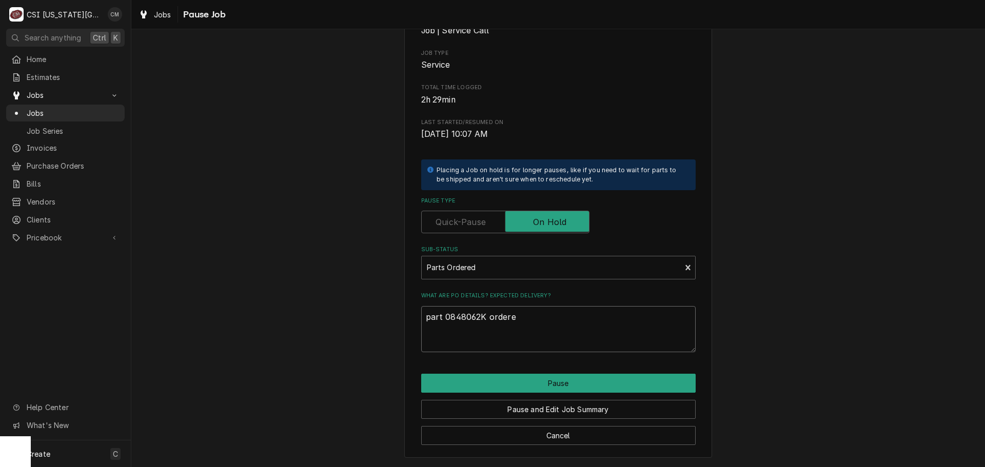
type textarea "part 0848062K ordered"
type textarea "x"
type textarea "part 0848062K ordered"
type textarea "x"
type textarea "part 0848062K ordered f"
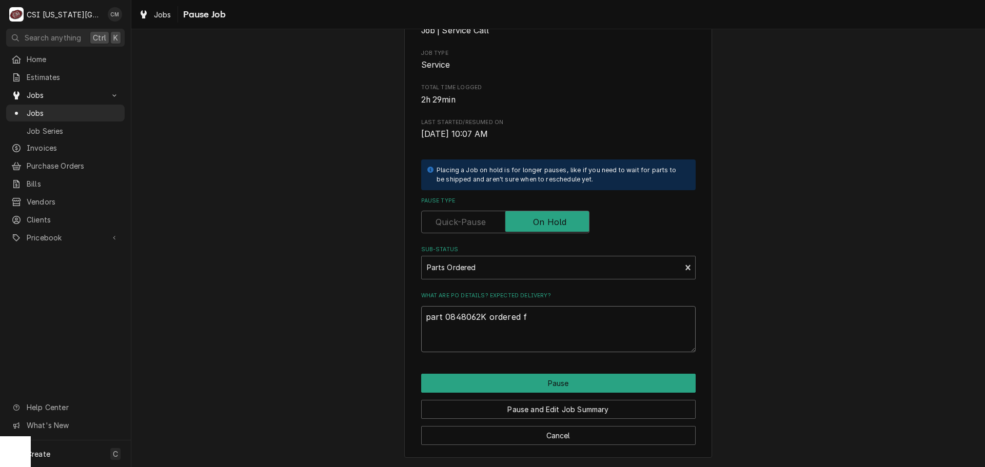
type textarea "x"
type textarea "part 0848062K ordered fo"
type textarea "x"
type textarea "part 0848062K ordered for"
type textarea "x"
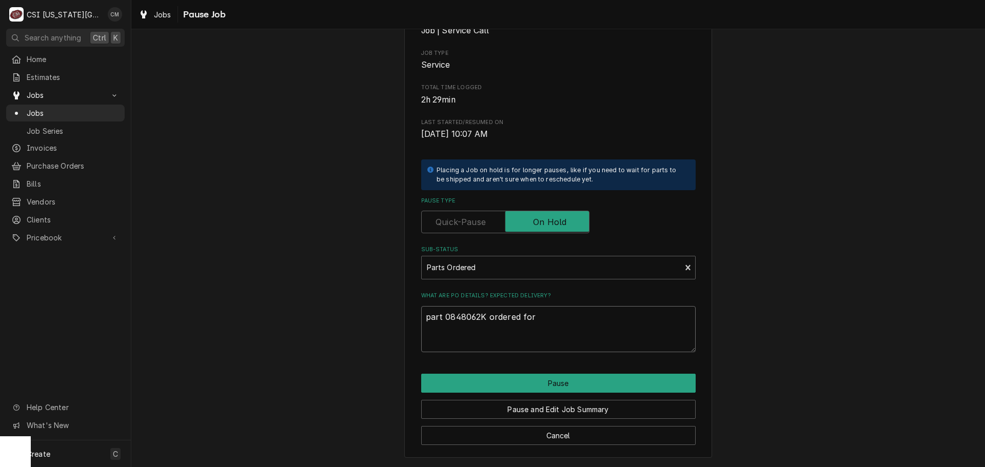
type textarea "part 0848062K ordered for"
type textarea "x"
type textarea "part 0848062K ordered for j"
type textarea "x"
type textarea "part 0848062K ordered for jo"
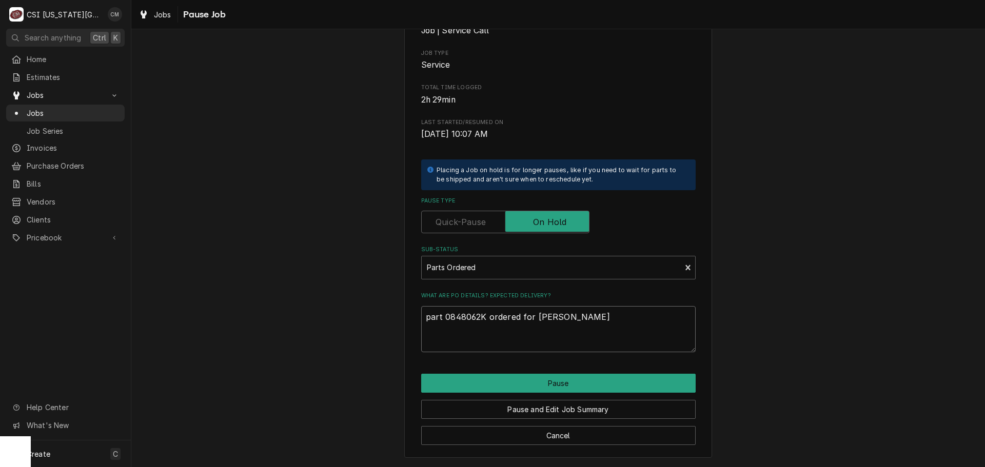
type textarea "x"
type textarea "part 0848062K ordered for jon"
type textarea "x"
type textarea "part 0848062K ordered for jon"
type textarea "x"
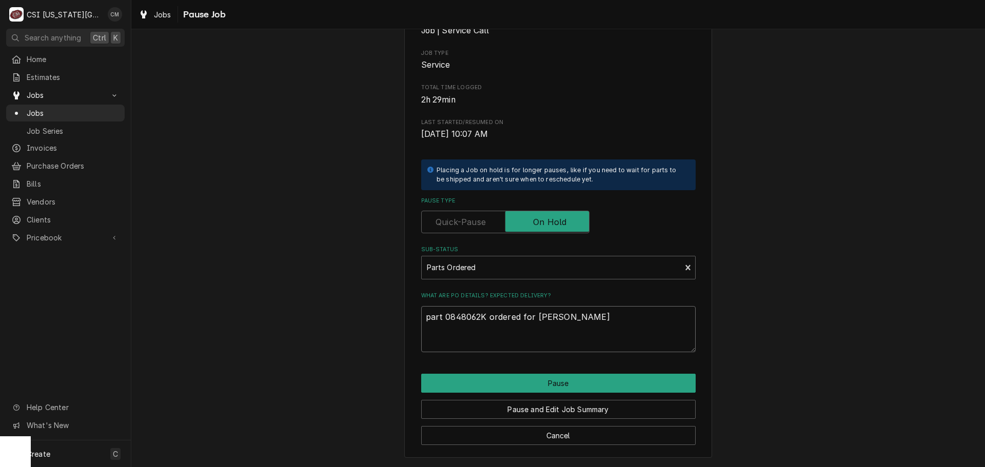
type textarea "part 0848062K ordered for jon"
type textarea "x"
type textarea "part 0848062K ordered for jo"
type textarea "x"
type textarea "part 0848062K ordered for j"
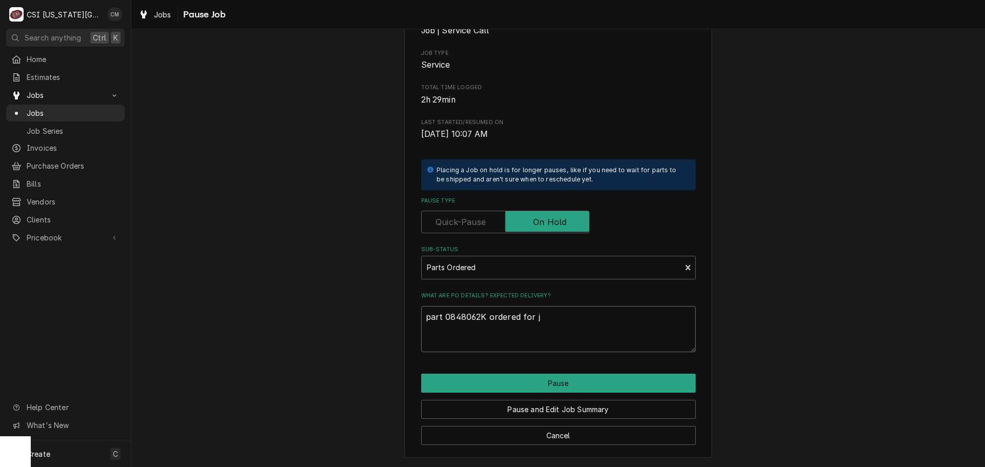
type textarea "x"
type textarea "part 0848062K ordered for"
type textarea "x"
type textarea "part 0848062K ordered for S"
type textarea "x"
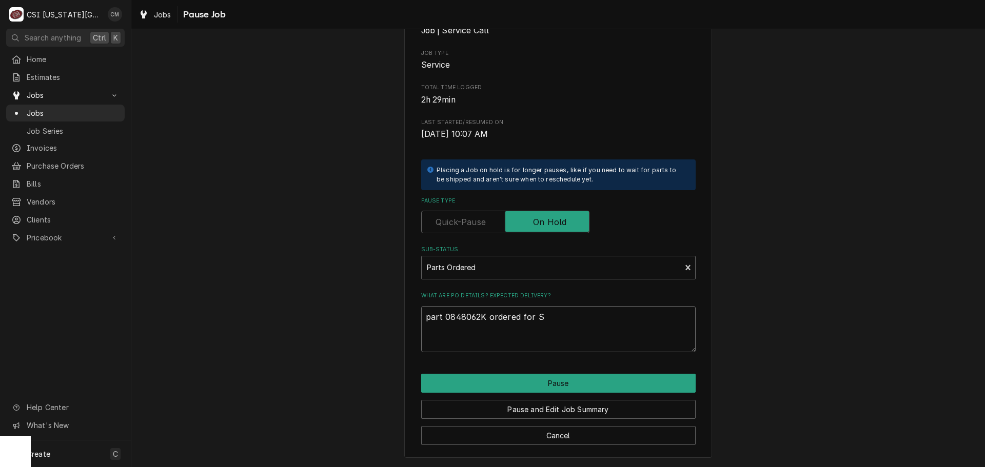
type textarea "part 0848062K ordered for Sc"
type textarea "x"
type textarea "part 0848062K ordered for Sch"
type textarea "x"
type textarea "part 0848062K ordered for Schu"
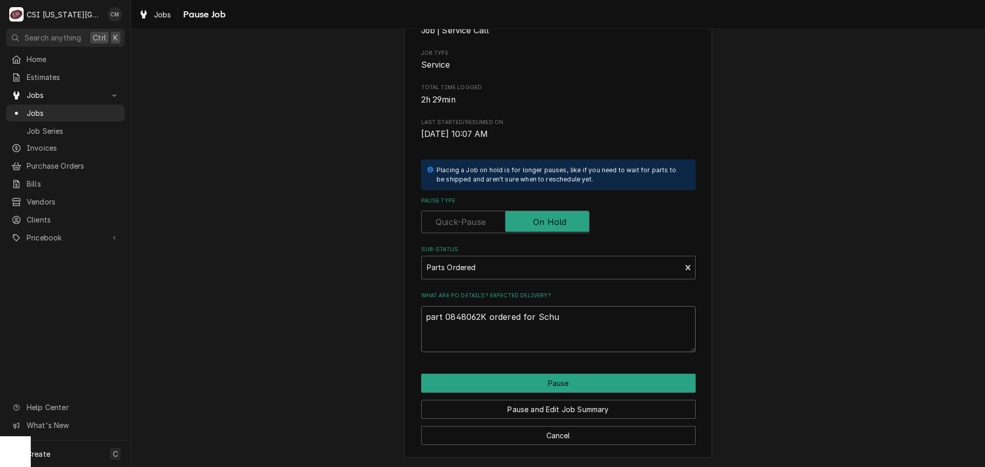
type textarea "x"
type textarea "part 0848062K ordered for Schup"
type textarea "x"
type textarea "part 0848062K ordered for Schupp"
click at [916, 219] on div "Please confirm you'd like to pause this job. Roopairs Job ID JOB-33379 Facilitr…" at bounding box center [557, 182] width 853 height 569
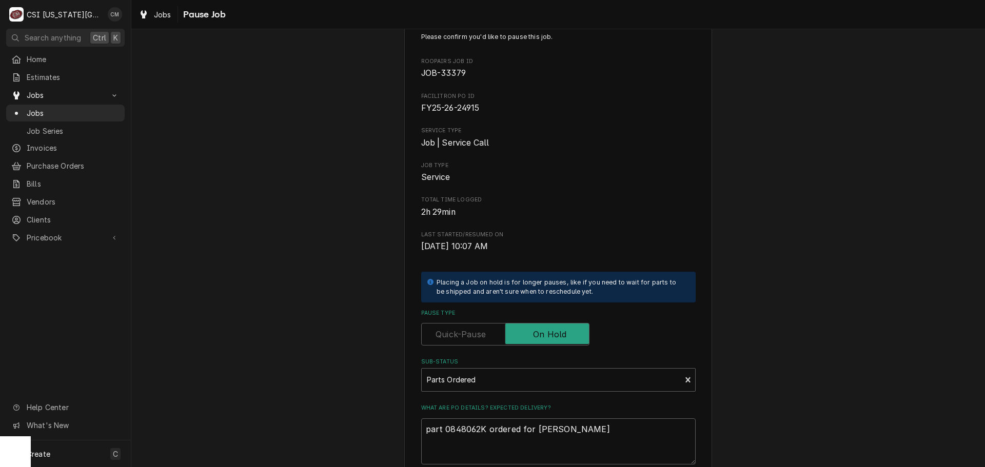
scroll to position [0, 0]
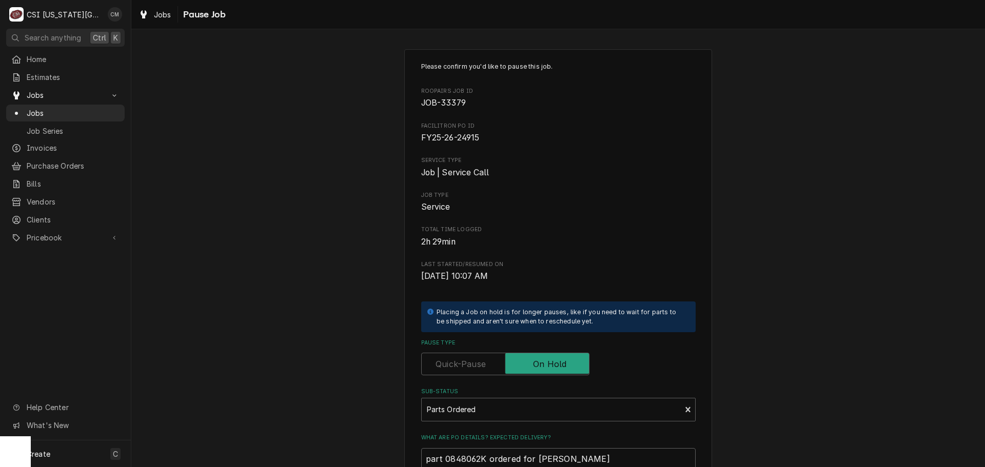
click at [825, 168] on div "Please confirm you'd like to pause this job. Roopairs Job ID JOB-33379 Facilitr…" at bounding box center [557, 324] width 853 height 569
click at [310, 135] on div "Please confirm you'd like to pause this job. Roopairs Job ID JOB-33379 Facilitr…" at bounding box center [557, 324] width 853 height 569
type textarea "x"
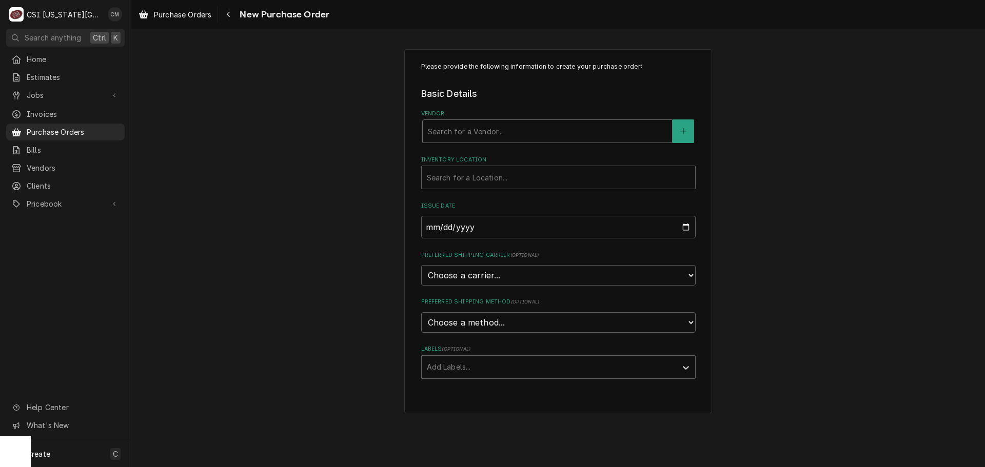
click at [603, 133] on div "Vendor" at bounding box center [547, 131] width 239 height 18
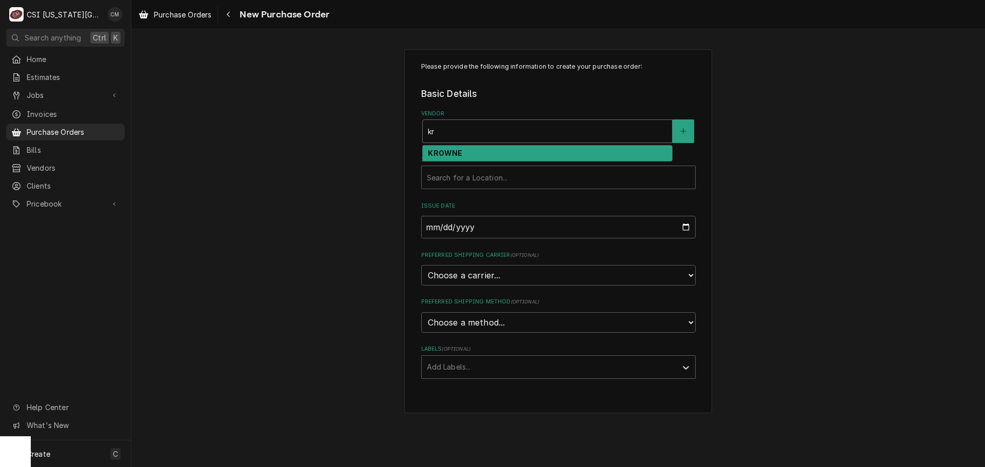
type input "k"
type input "key"
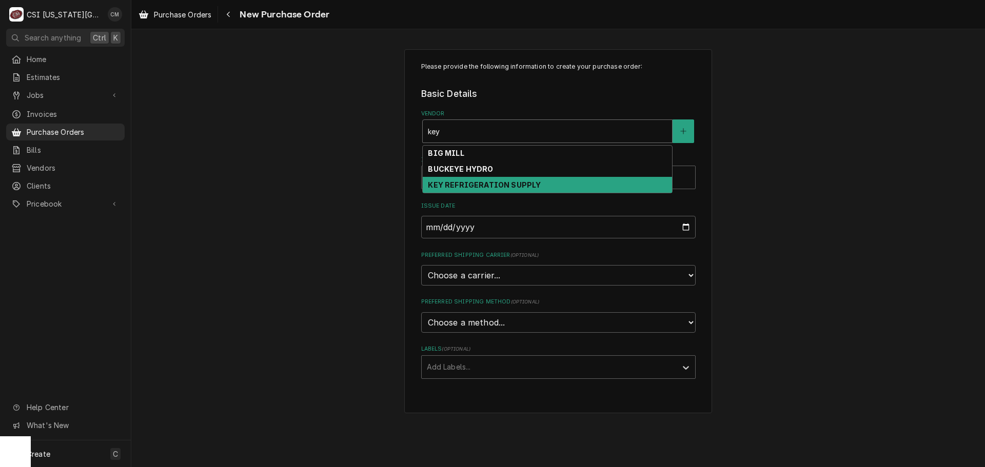
click at [488, 188] on strong "KEY REFRIGERATION SUPPLY" at bounding box center [484, 185] width 113 height 9
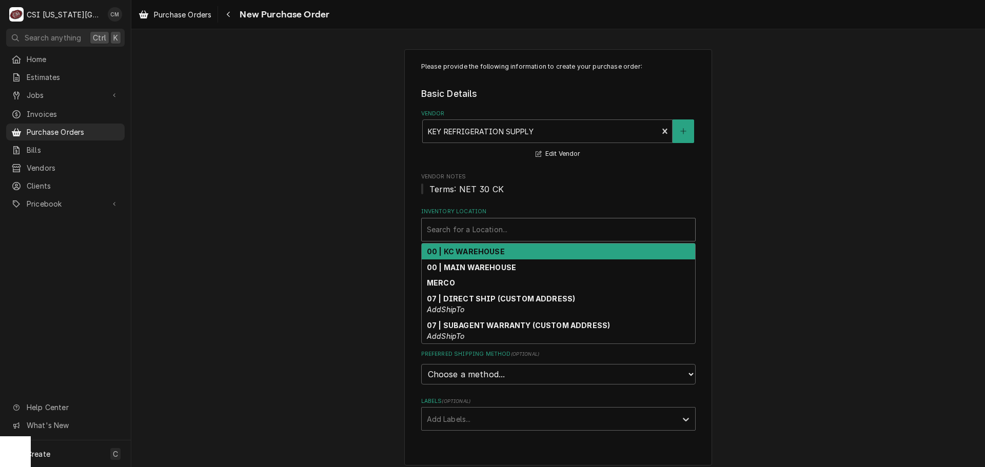
click at [550, 231] on div "Inventory Location" at bounding box center [558, 230] width 263 height 18
click at [524, 250] on div "00 | KC WAREHOUSE" at bounding box center [558, 252] width 273 height 16
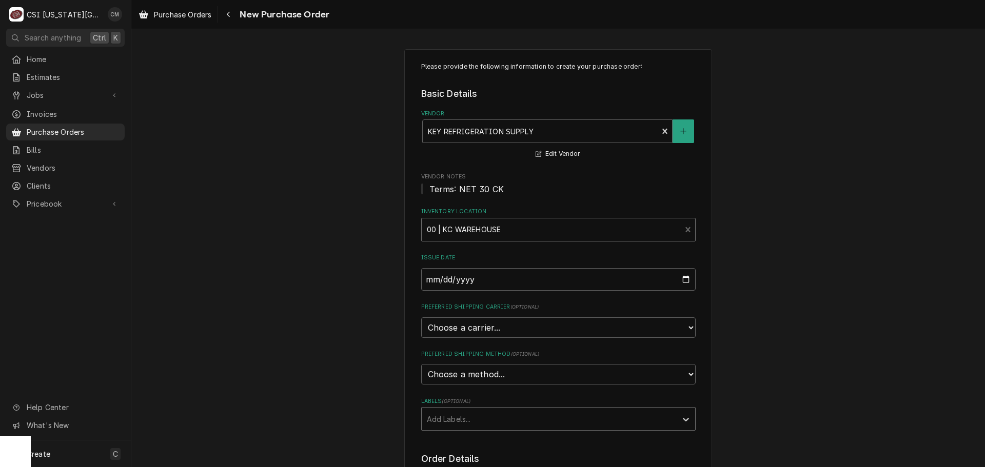
click at [508, 423] on div "Labels" at bounding box center [549, 419] width 245 height 18
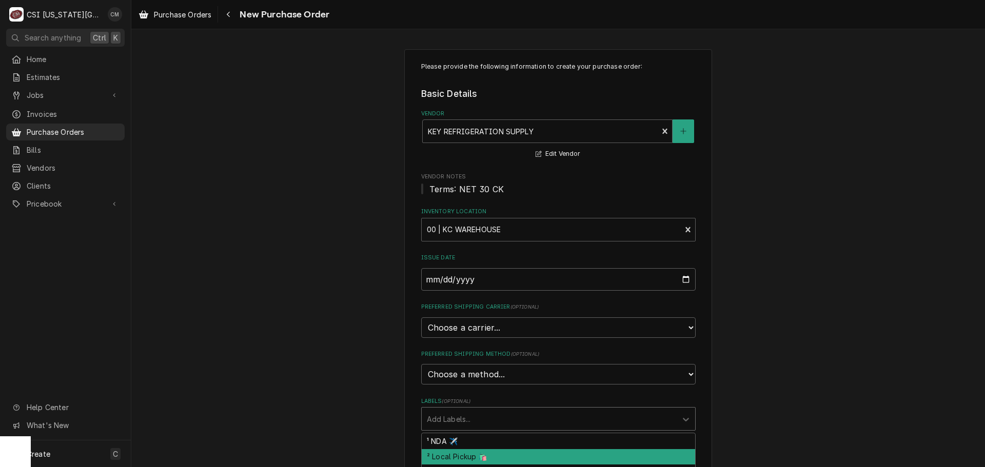
click at [505, 456] on div "² Local Pickup 🛍️" at bounding box center [558, 457] width 273 height 16
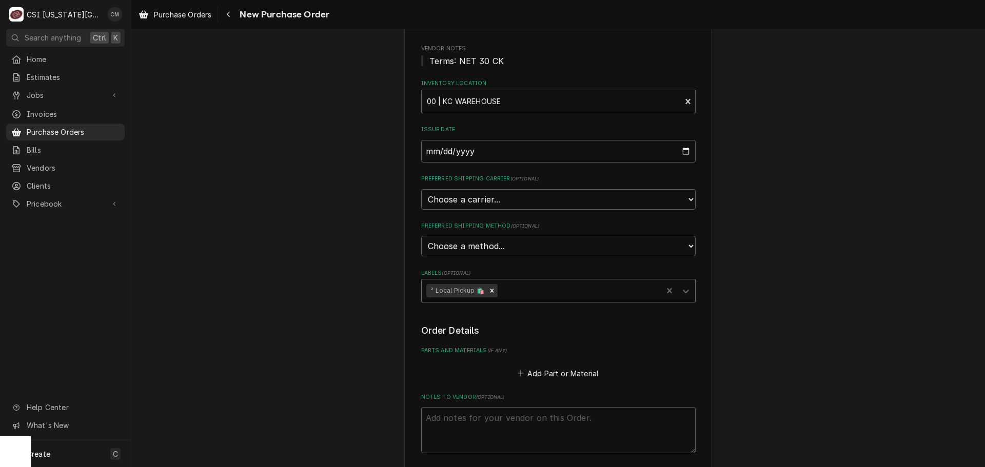
scroll to position [304, 0]
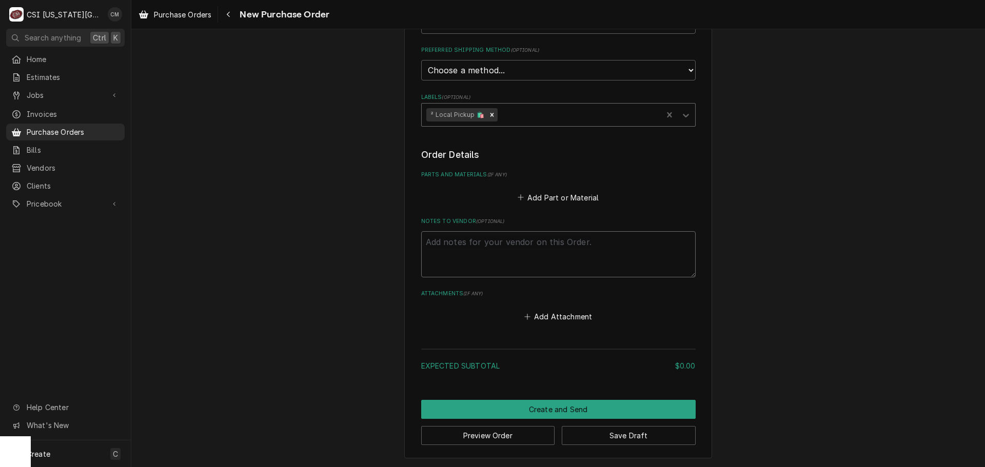
click at [548, 252] on textarea "Notes to Vendor ( optional )" at bounding box center [558, 254] width 274 height 46
type textarea "x"
type textarea "C"
type textarea "x"
type textarea "Ch"
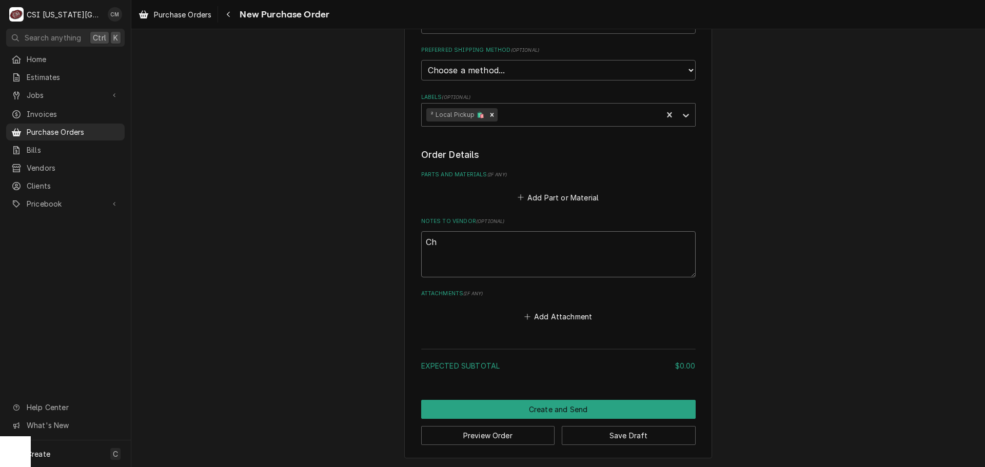
type textarea "x"
type textarea "Cha"
type textarea "x"
type textarea "Char"
type textarea "x"
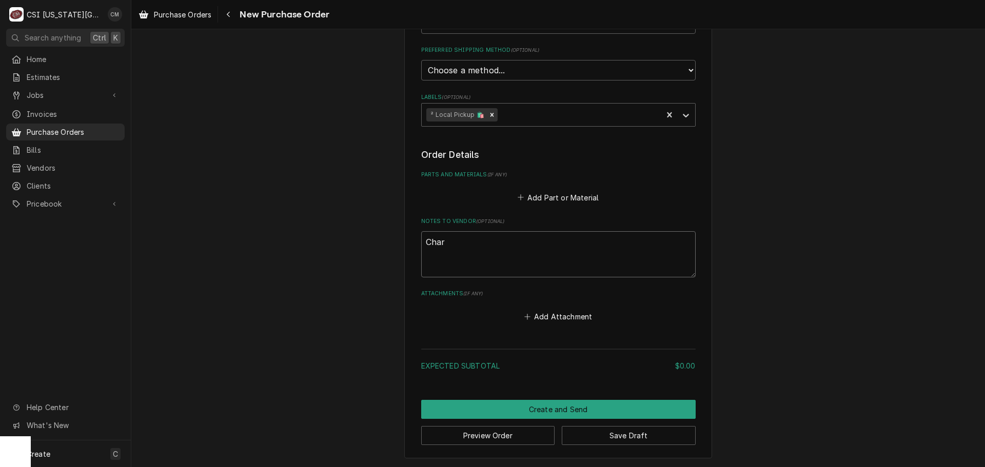
type textarea "Charl"
type textarea "x"
type textarea "Charle"
type textarea "x"
type textarea "Charles"
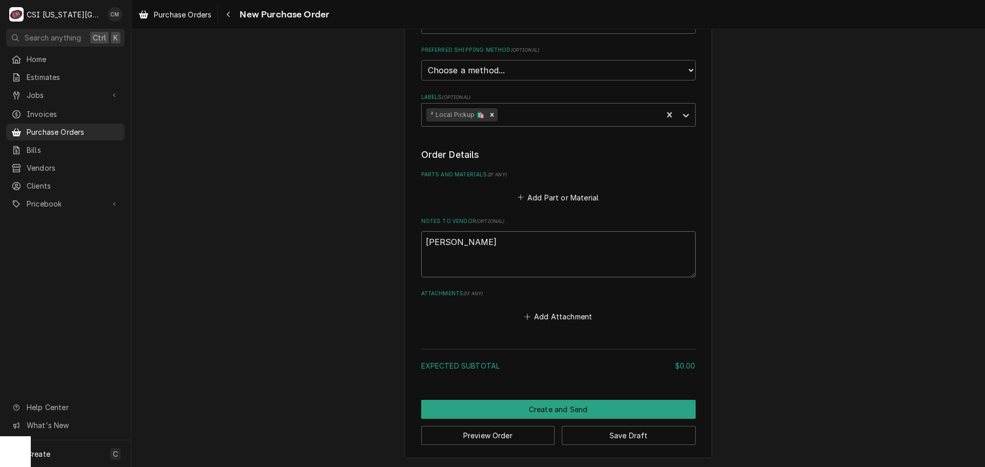
type textarea "x"
type textarea "Charles"
type textarea "x"
type textarea "Charles j"
type textarea "x"
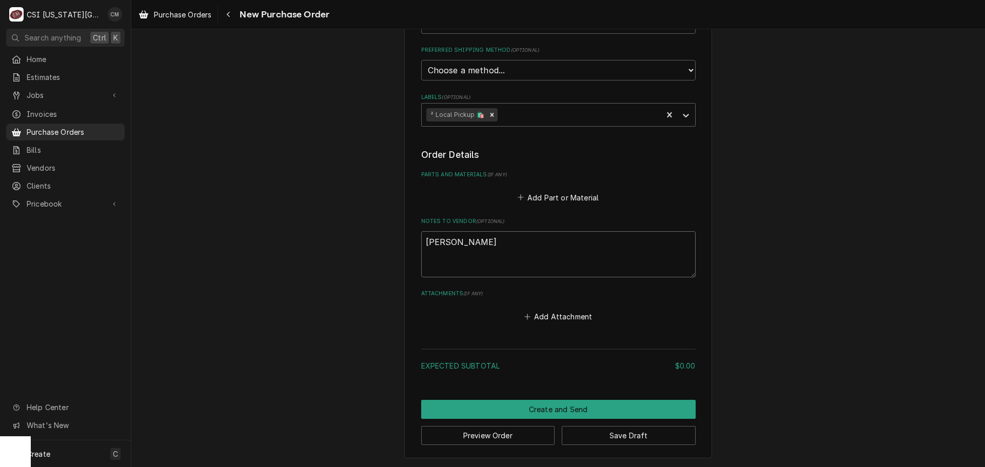
type textarea "Charles jo"
type textarea "x"
type textarea "Charles jon"
type textarea "x"
type textarea "Charles jo"
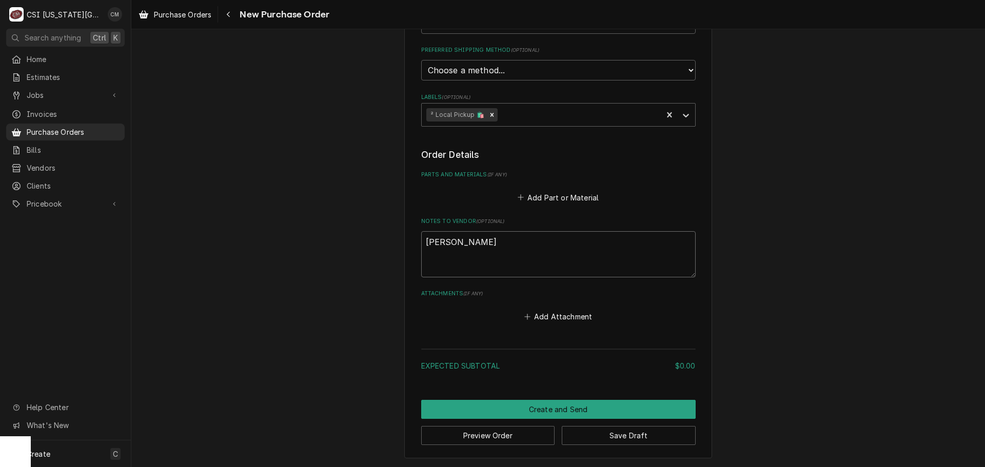
type textarea "x"
type textarea "Charles job"
type textarea "x"
type textarea "Charles job"
type textarea "x"
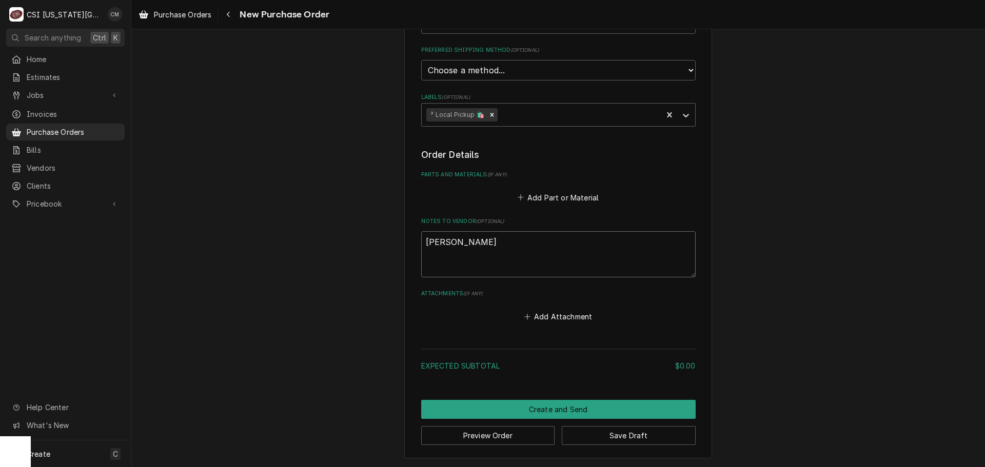
type textarea "Charles job 3"
type textarea "x"
type textarea "Charles job 33"
type textarea "x"
type textarea "Charles job 334"
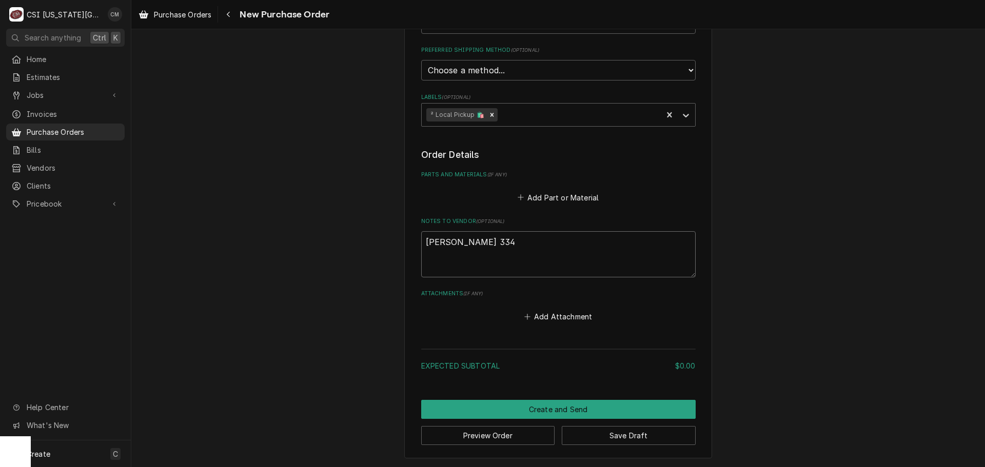
type textarea "x"
type textarea "Charles job 3343"
type textarea "x"
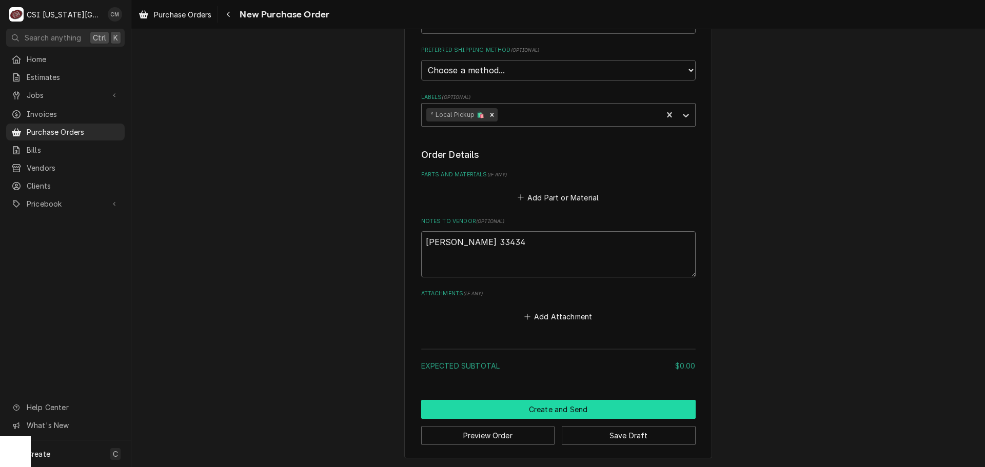
type textarea "[PERSON_NAME] 33434"
click at [600, 405] on button "Create and Send" at bounding box center [558, 409] width 274 height 19
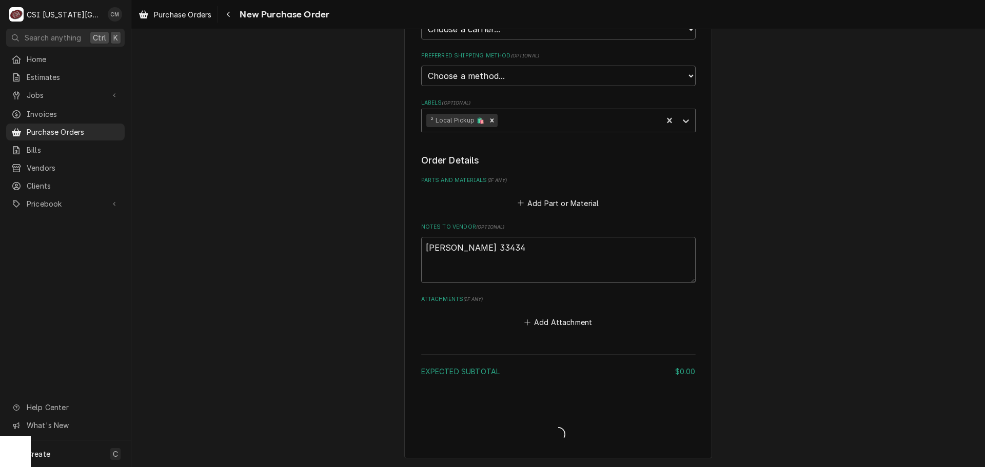
scroll to position [299, 0]
type textarea "x"
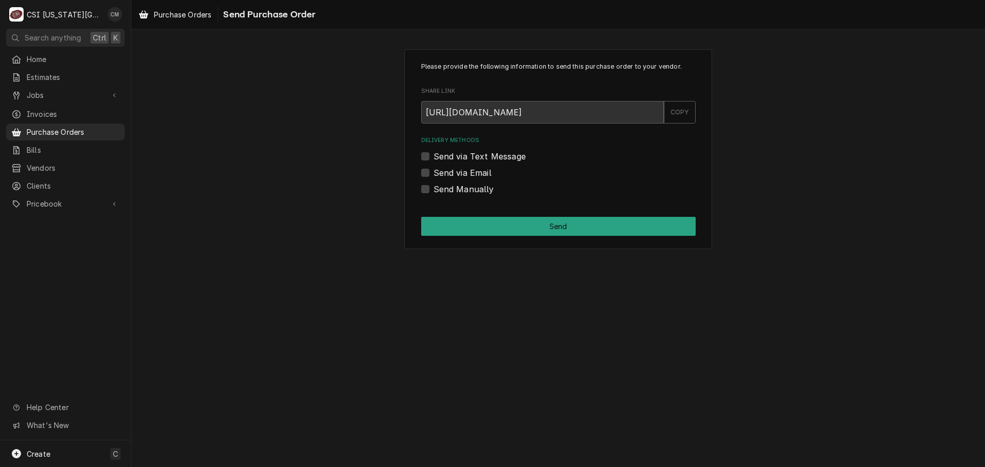
drag, startPoint x: 426, startPoint y: 188, endPoint x: 431, endPoint y: 195, distance: 8.8
click at [433, 188] on label "Send Manually" at bounding box center [463, 189] width 61 height 12
click at [433, 188] on input "Send Manually" at bounding box center [570, 194] width 274 height 23
checkbox input "true"
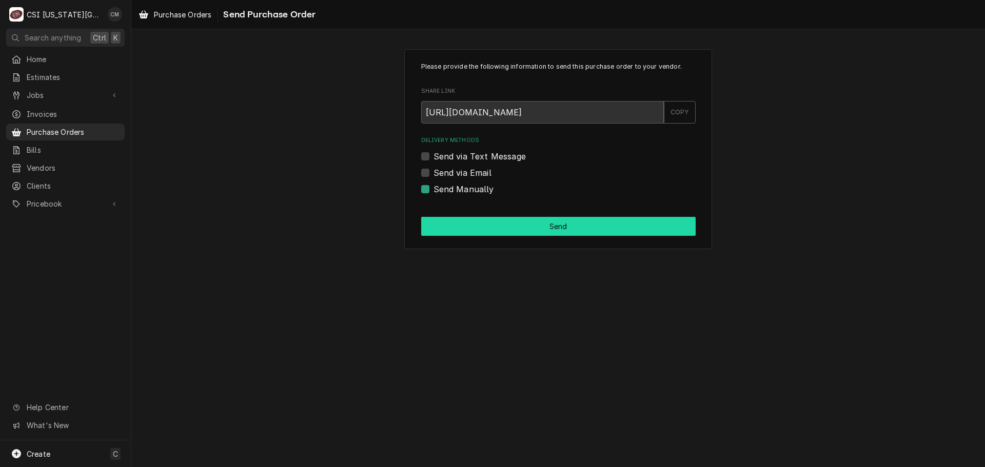
click at [491, 224] on button "Send" at bounding box center [558, 226] width 274 height 19
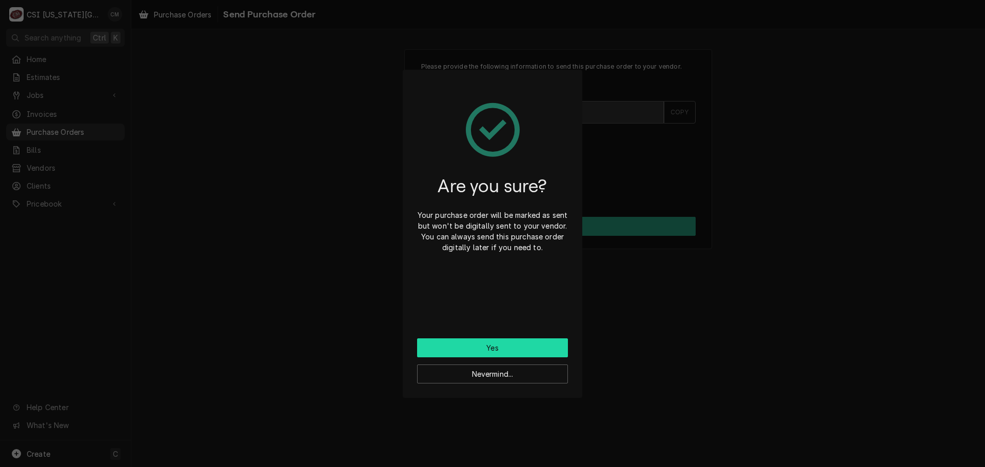
click at [510, 350] on button "Yes" at bounding box center [492, 348] width 151 height 19
